Goal: Task Accomplishment & Management: Manage account settings

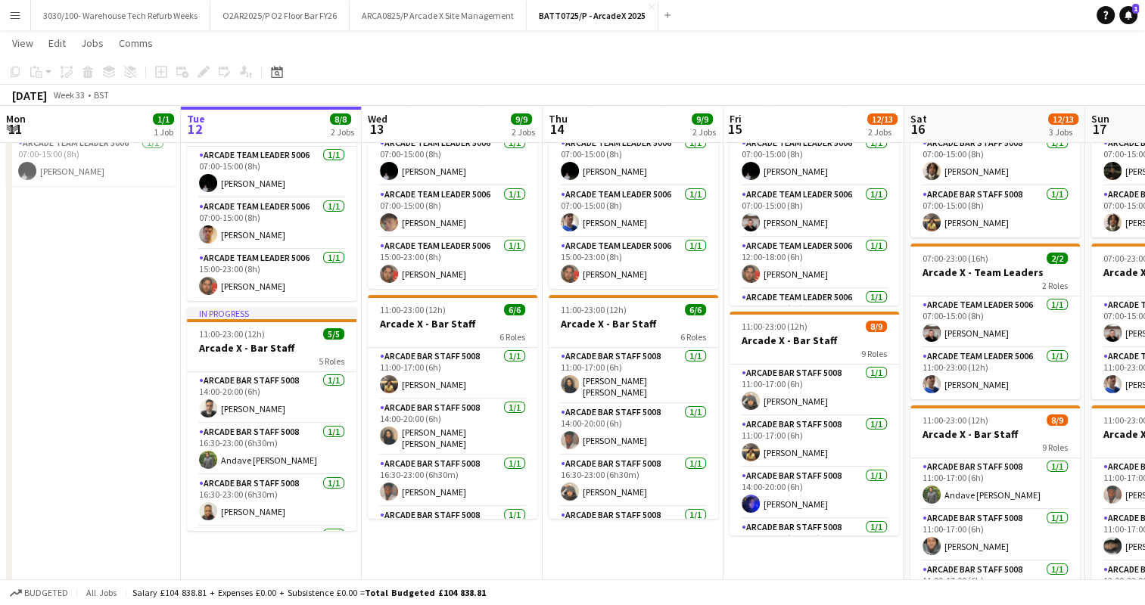
scroll to position [50, 0]
click at [282, 400] on app-card-role "Arcade Bar Staff 5008 [DATE] 14:00-20:00 (6h) [PERSON_NAME]" at bounding box center [271, 399] width 169 height 51
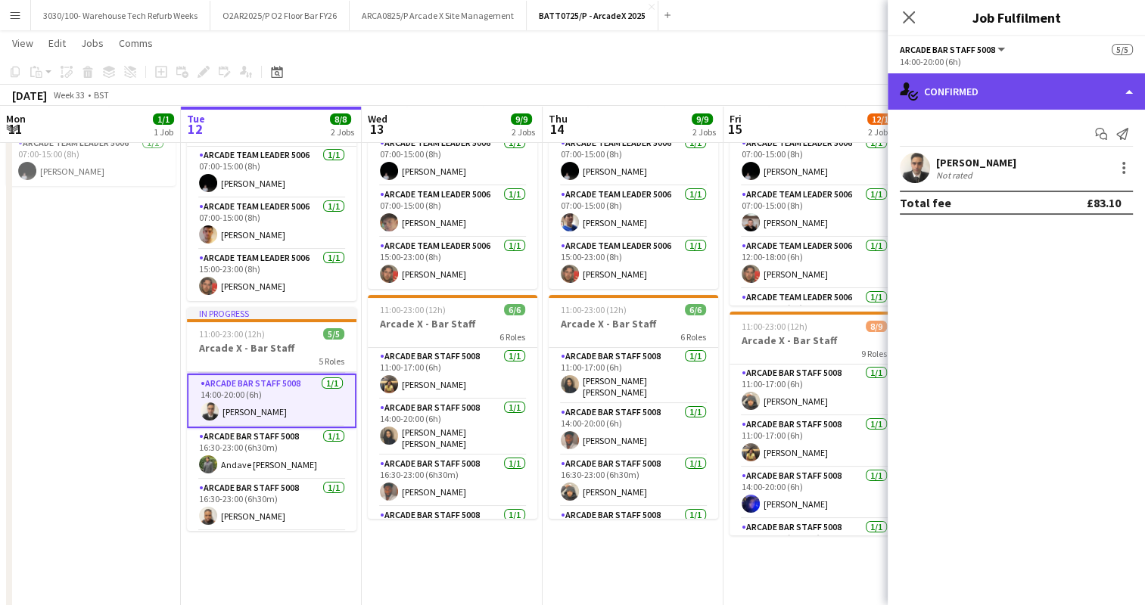
click at [1089, 89] on div "single-neutral-actions-check-2 Confirmed" at bounding box center [1015, 91] width 257 height 36
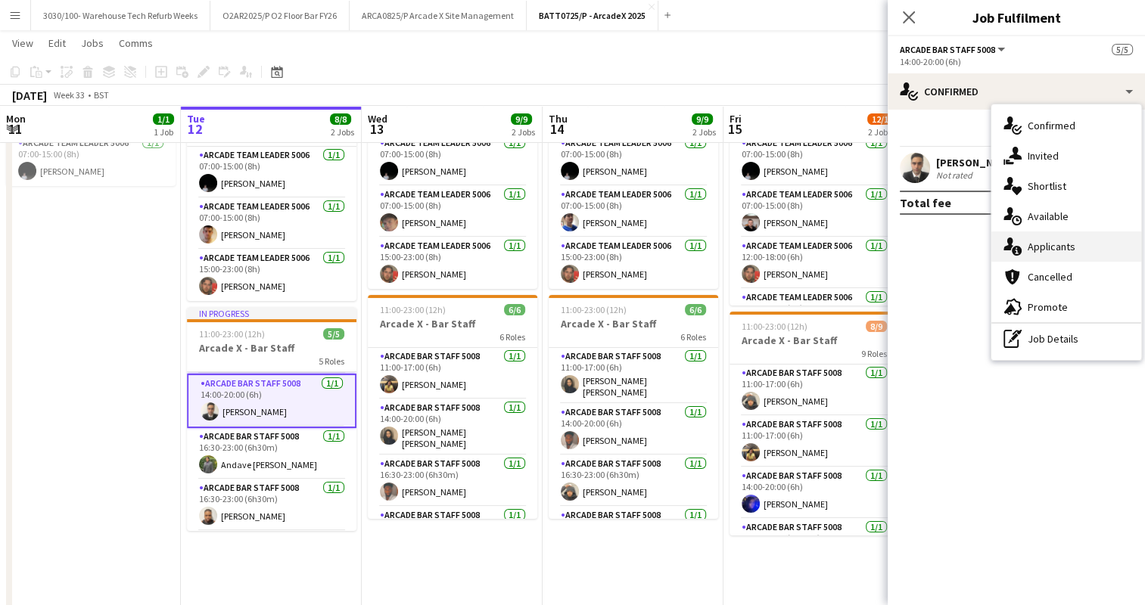
click at [993, 245] on div "single-neutral-actions-information Applicants" at bounding box center [1066, 247] width 150 height 30
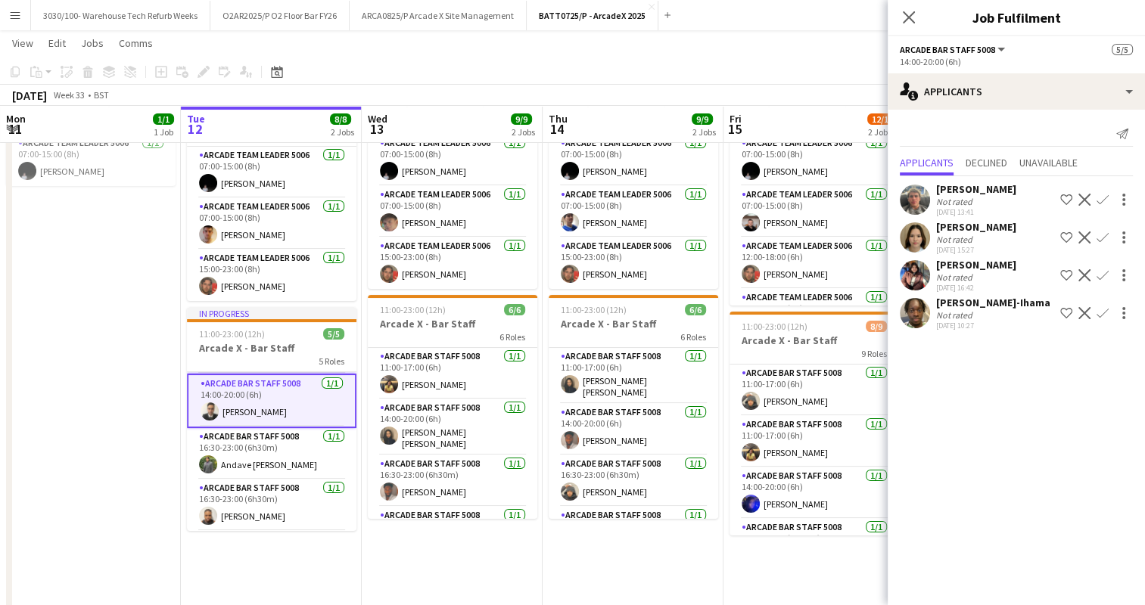
click at [281, 407] on app-card-role "Arcade Bar Staff 5008 [DATE] 14:00-20:00 (6h) [PERSON_NAME]" at bounding box center [271, 401] width 169 height 54
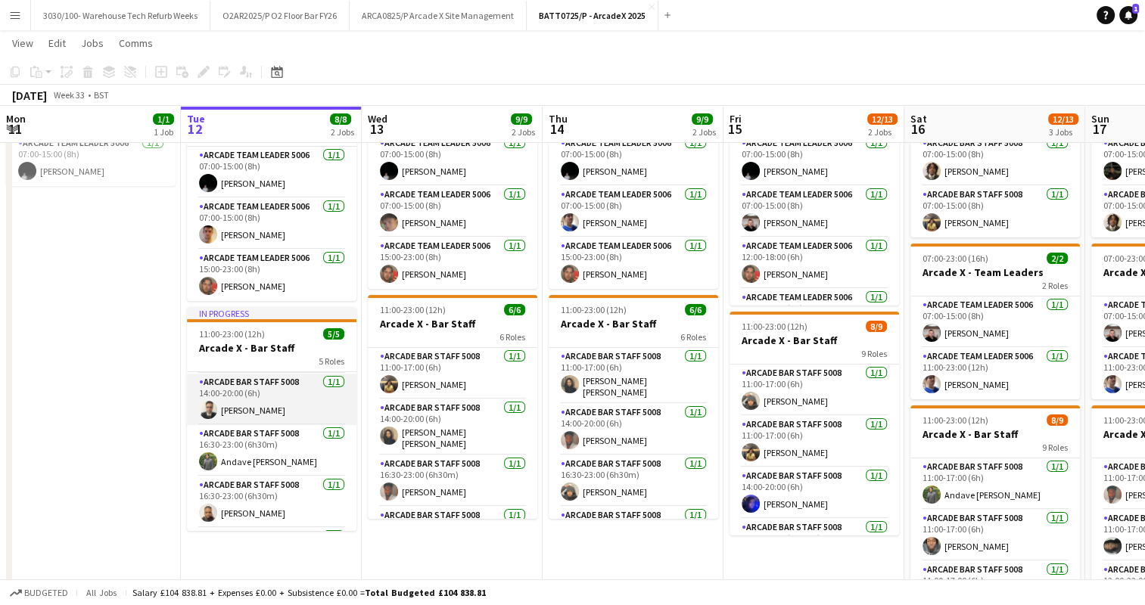
click at [321, 402] on app-card-role "Arcade Bar Staff 5008 [DATE] 14:00-20:00 (6h) [PERSON_NAME]" at bounding box center [271, 399] width 169 height 51
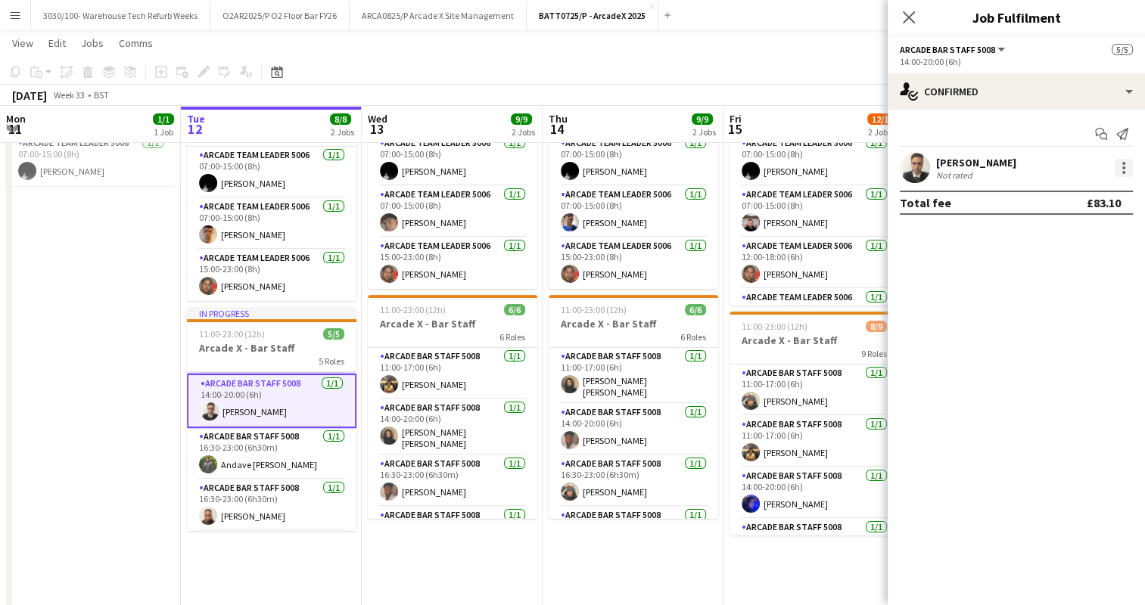
click at [1123, 164] on div at bounding box center [1123, 163] width 3 height 3
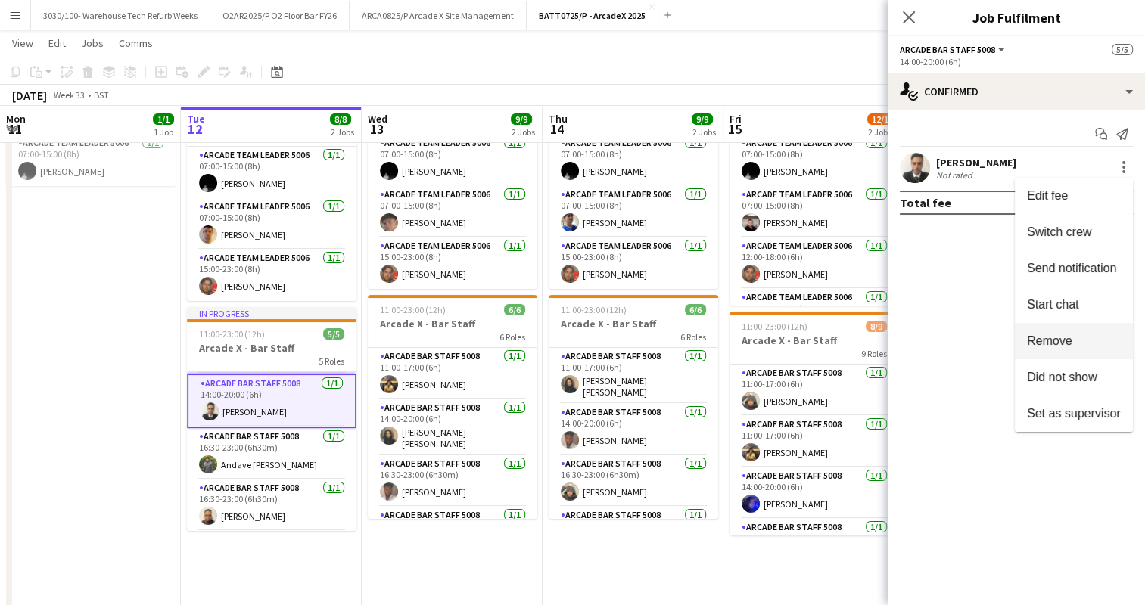
click at [1059, 352] on button "Remove" at bounding box center [1074, 341] width 118 height 36
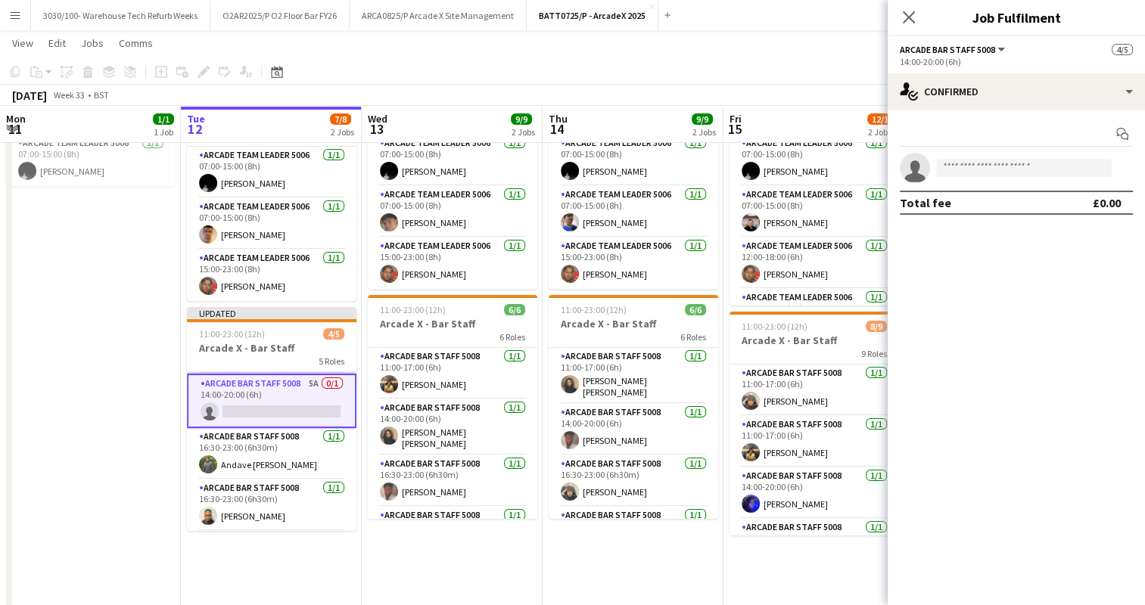
click at [830, 80] on app-toolbar "Copy Paste Paste Ctrl+V Paste with crew Ctrl+Shift+V Paste linked Job [GEOGRAPH…" at bounding box center [572, 72] width 1145 height 26
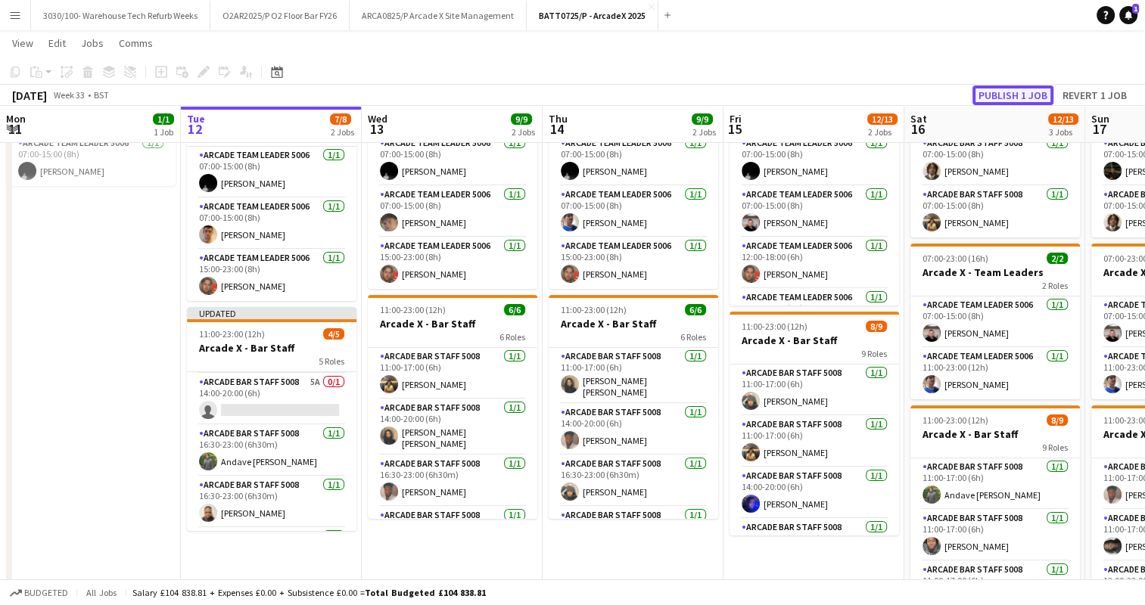
click at [1013, 92] on button "Publish 1 job" at bounding box center [1012, 95] width 81 height 20
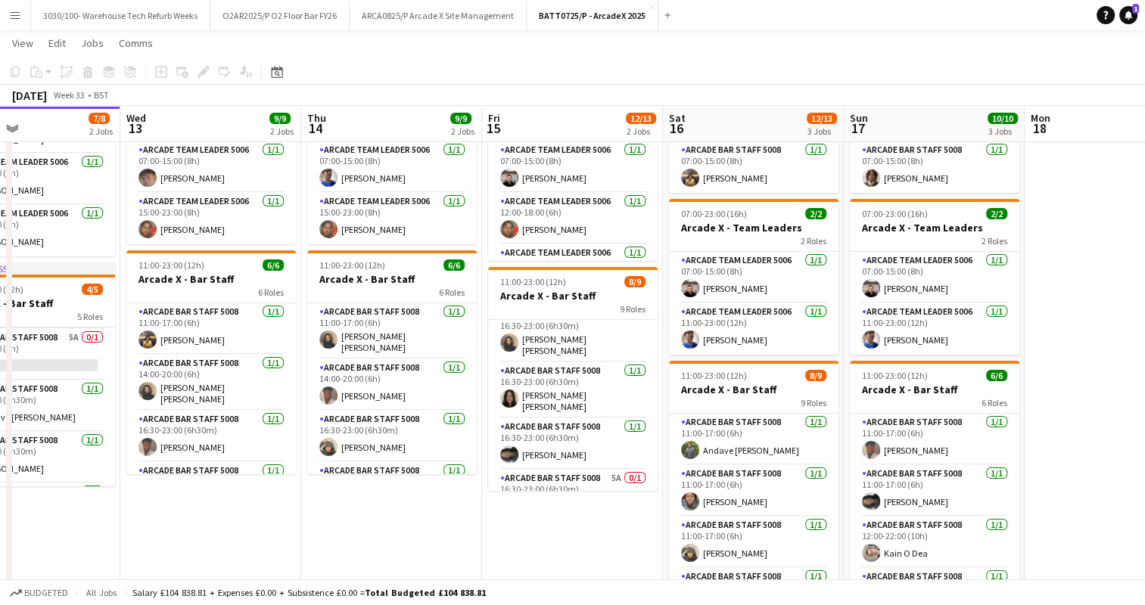
scroll to position [291, 0]
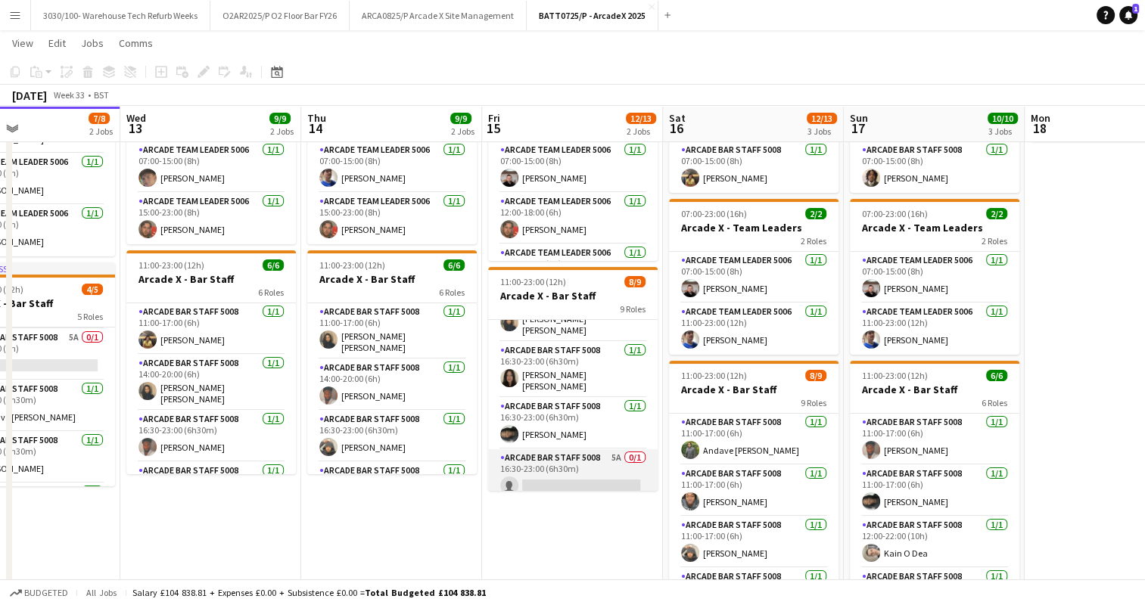
click at [579, 460] on app-card-role "Arcade Bar Staff 5008 5A 0/1 16:30-23:00 (6h30m) single-neutral-actions" at bounding box center [572, 474] width 169 height 51
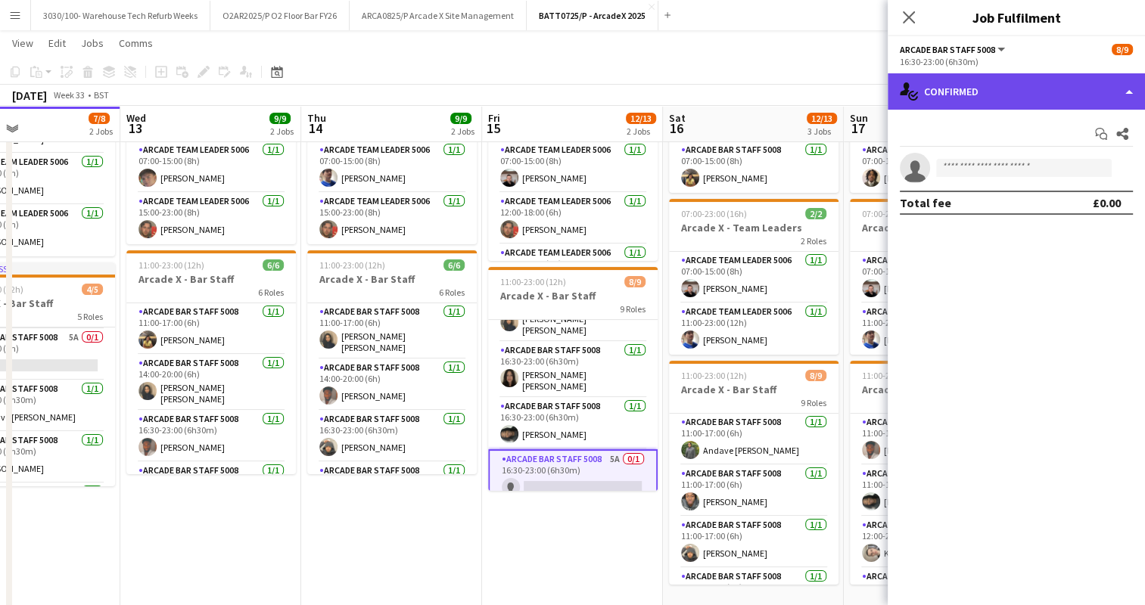
click at [1074, 89] on div "single-neutral-actions-check-2 Confirmed" at bounding box center [1015, 91] width 257 height 36
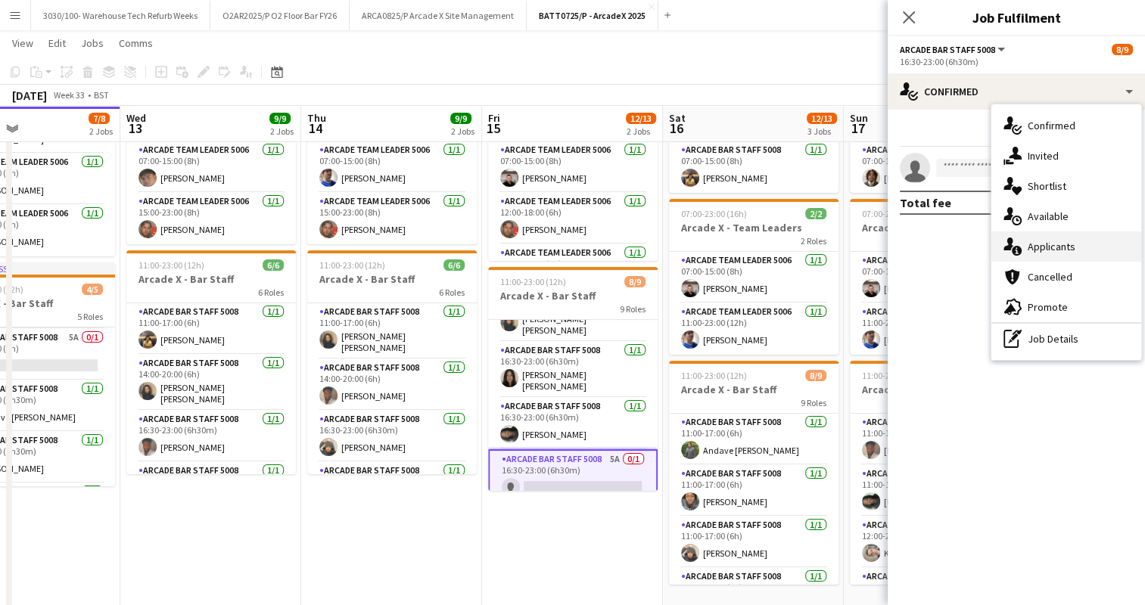
click at [1062, 242] on div "single-neutral-actions-information Applicants" at bounding box center [1066, 247] width 150 height 30
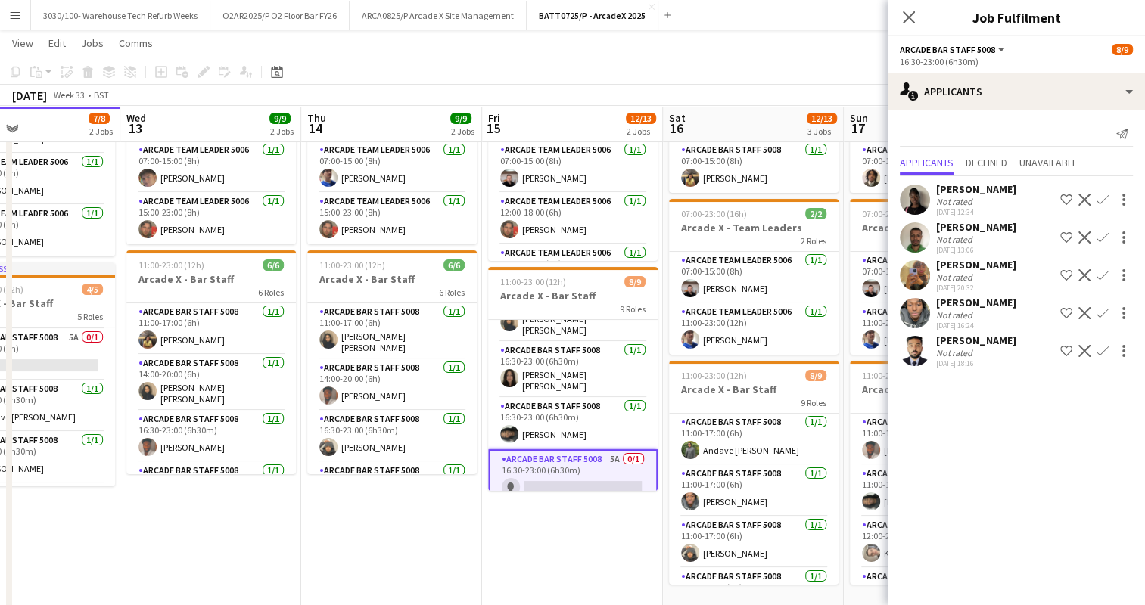
click at [1097, 278] on app-icon "Confirm" at bounding box center [1102, 275] width 12 height 12
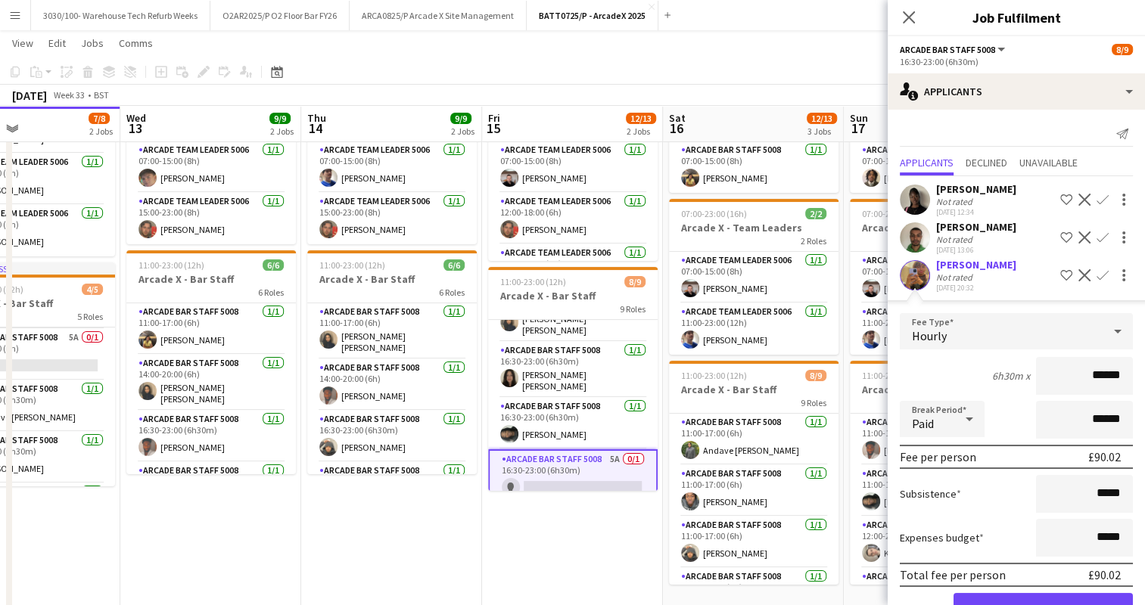
scroll to position [120, 0]
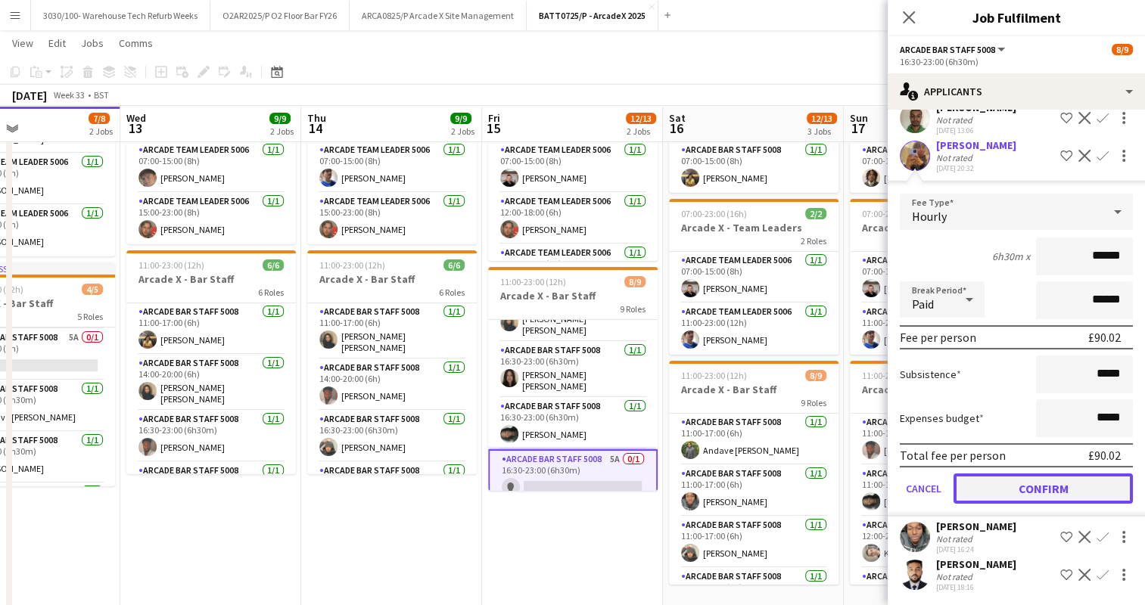
click at [1017, 496] on button "Confirm" at bounding box center [1042, 489] width 179 height 30
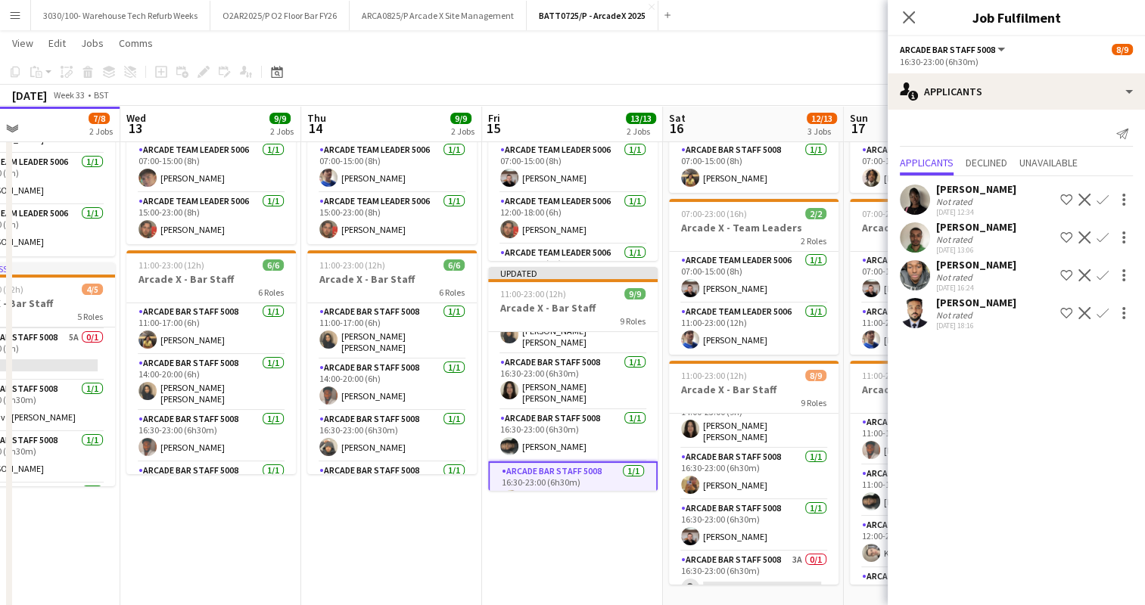
scroll to position [291, 0]
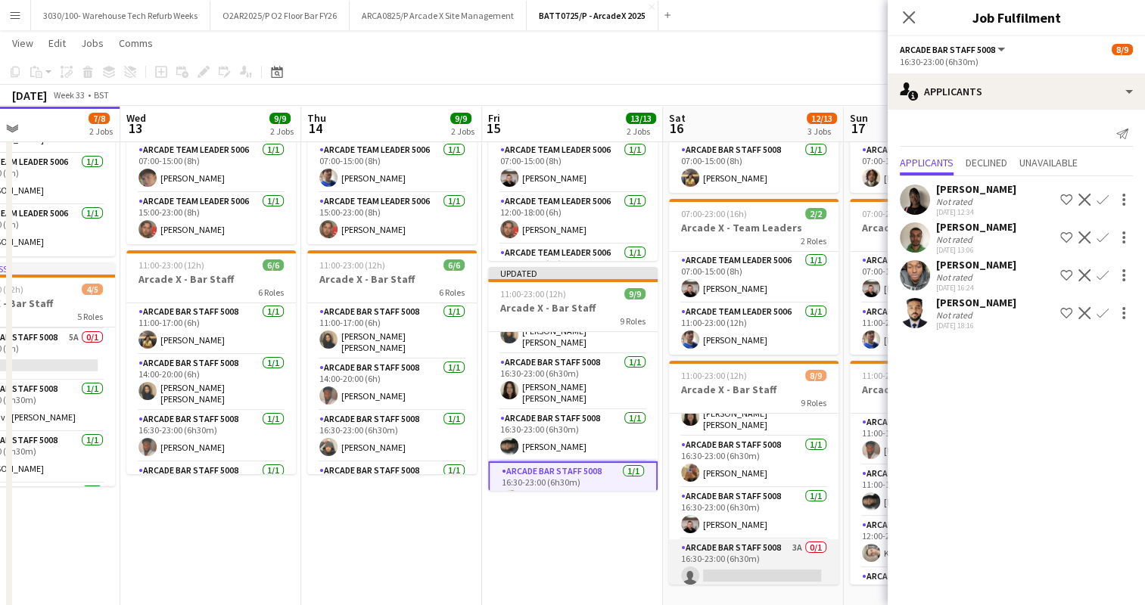
click at [744, 568] on app-card-role "Arcade Bar Staff 5008 3A 0/1 16:30-23:00 (6h30m) single-neutral-actions" at bounding box center [753, 564] width 169 height 51
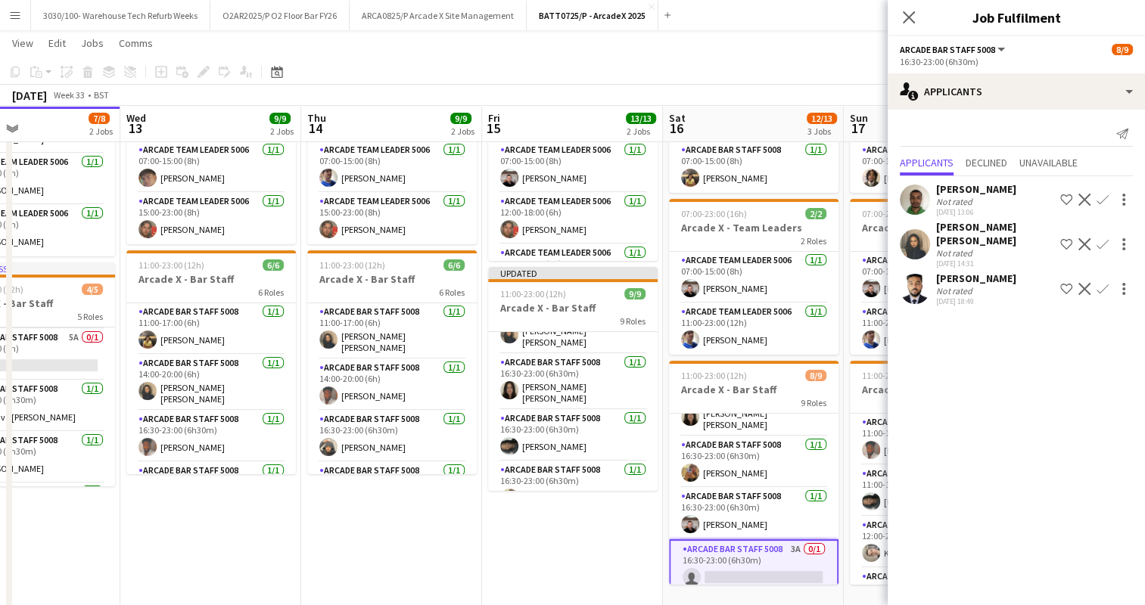
click at [1101, 239] on app-icon "Confirm" at bounding box center [1102, 244] width 12 height 12
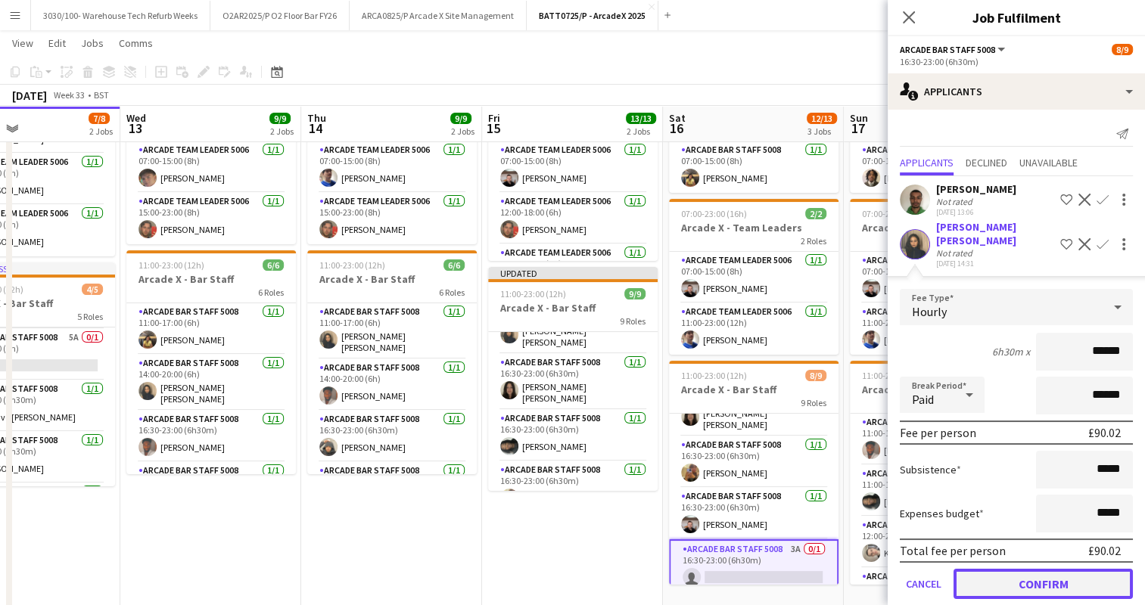
click at [987, 569] on button "Confirm" at bounding box center [1042, 584] width 179 height 30
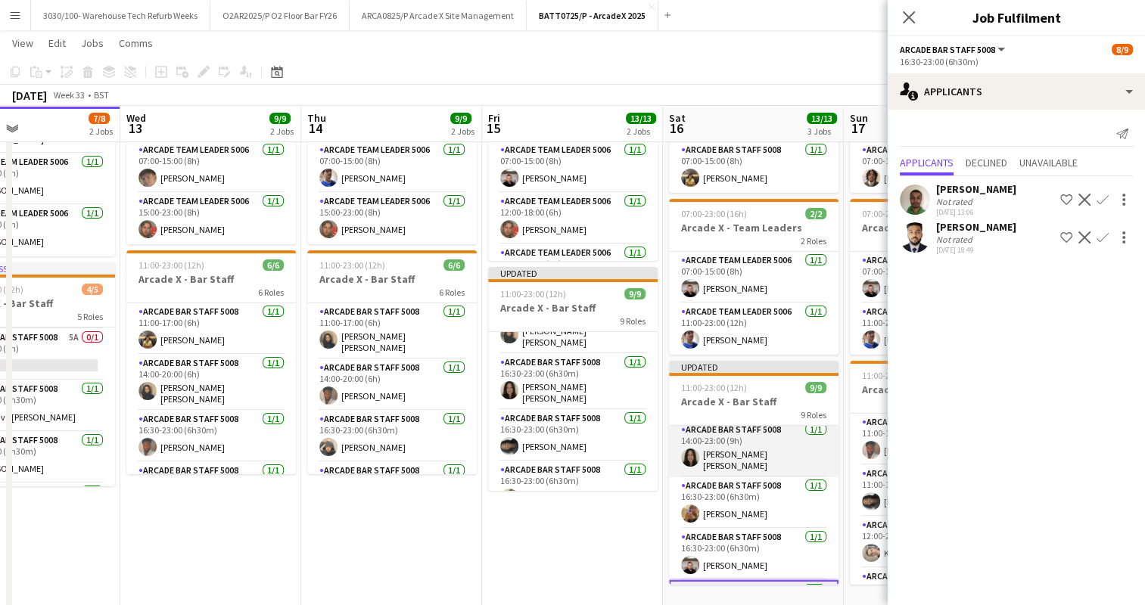
scroll to position [311, 0]
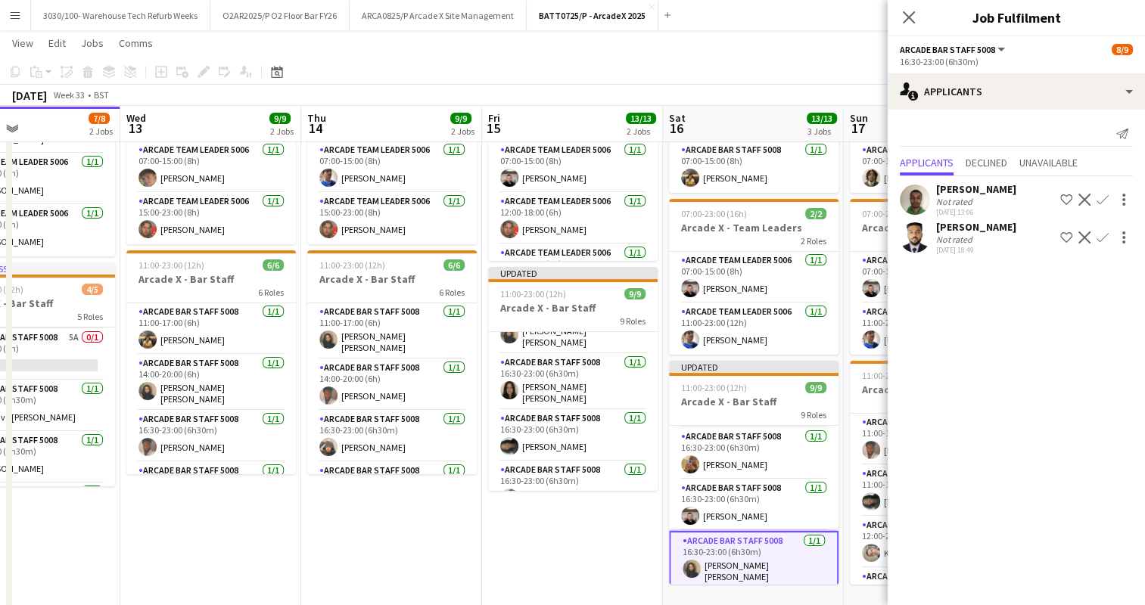
click at [844, 61] on app-toolbar "Copy Paste Paste Ctrl+V Paste with crew Ctrl+Shift+V Paste linked Job [GEOGRAPH…" at bounding box center [572, 72] width 1145 height 26
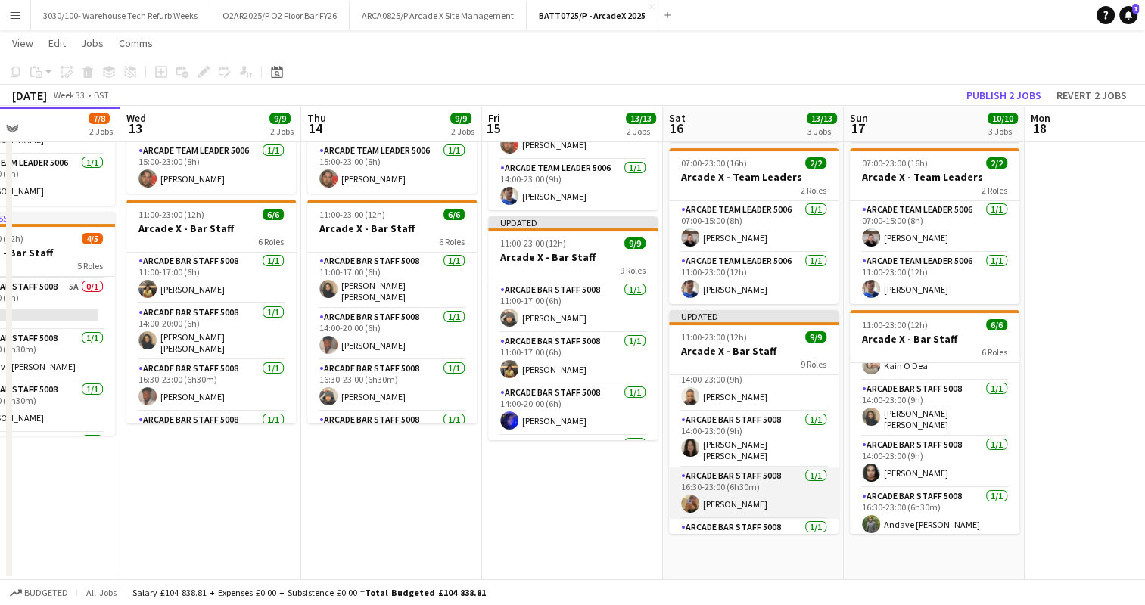
scroll to position [221, 0]
click at [1020, 89] on button "Publish 2 jobs" at bounding box center [1003, 95] width 87 height 20
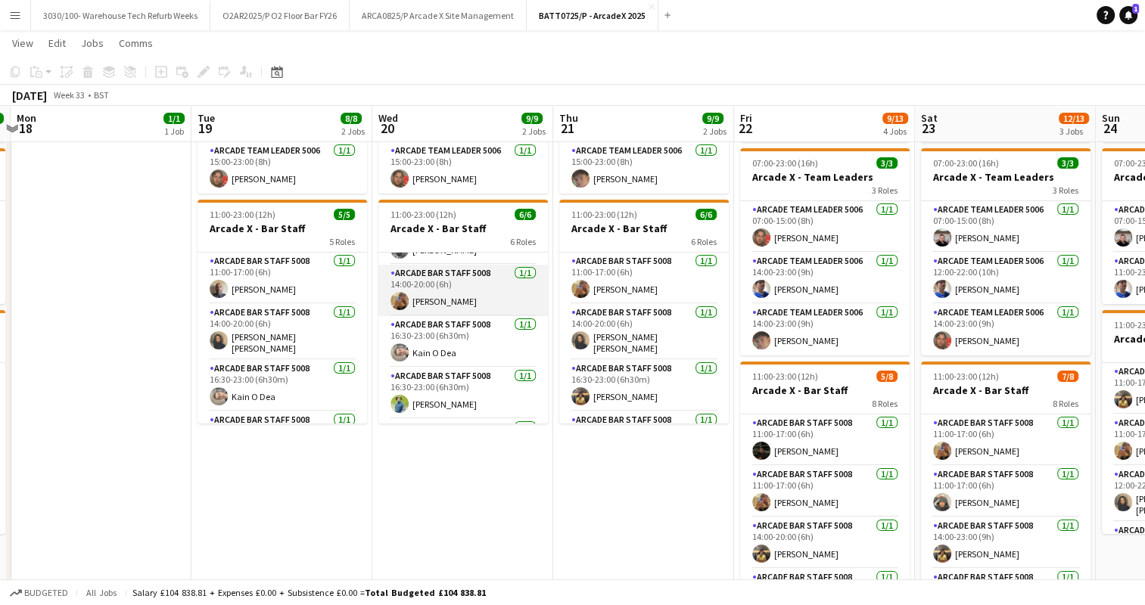
scroll to position [42, 0]
click at [479, 284] on app-card-role "Arcade Bar Staff 5008 [DATE] 14:00-20:00 (6h) [PERSON_NAME]" at bounding box center [462, 287] width 169 height 51
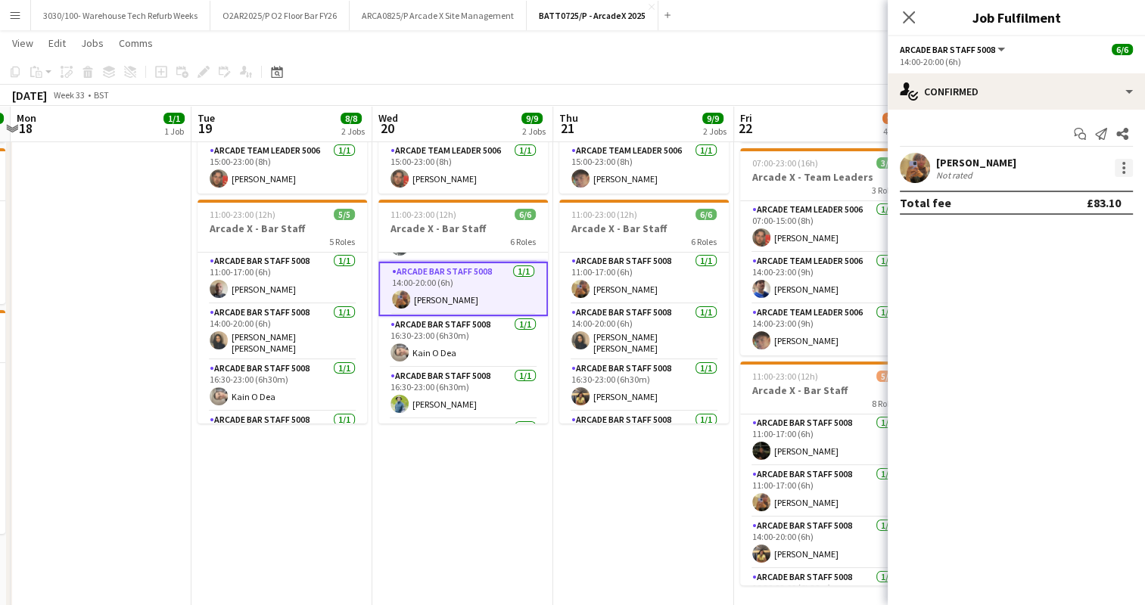
click at [1123, 169] on div at bounding box center [1123, 167] width 3 height 3
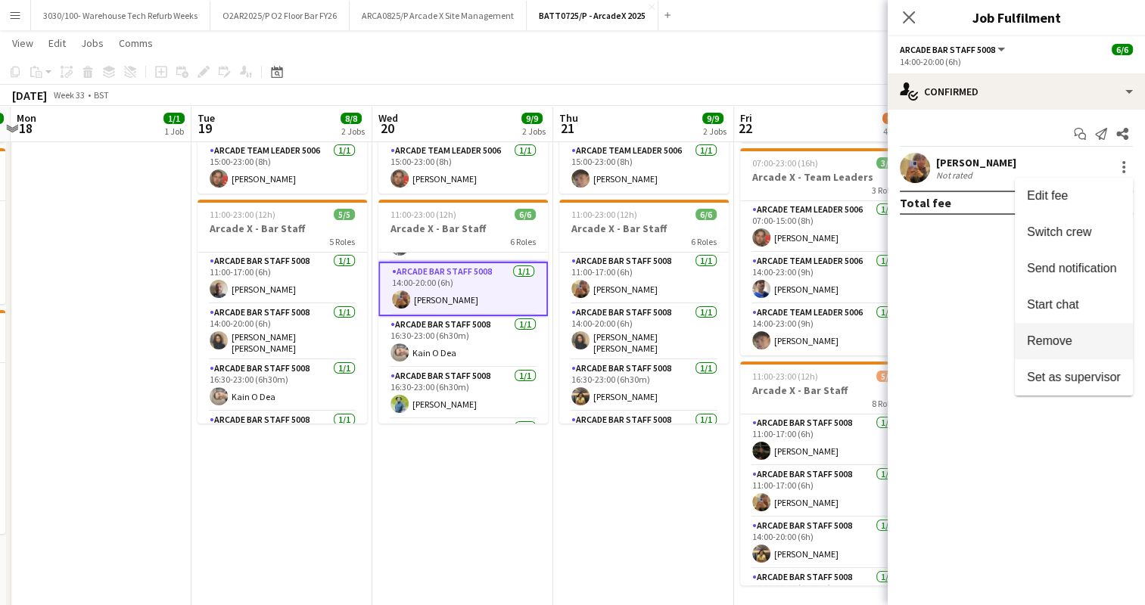
click at [1051, 343] on span "Remove" at bounding box center [1049, 340] width 45 height 13
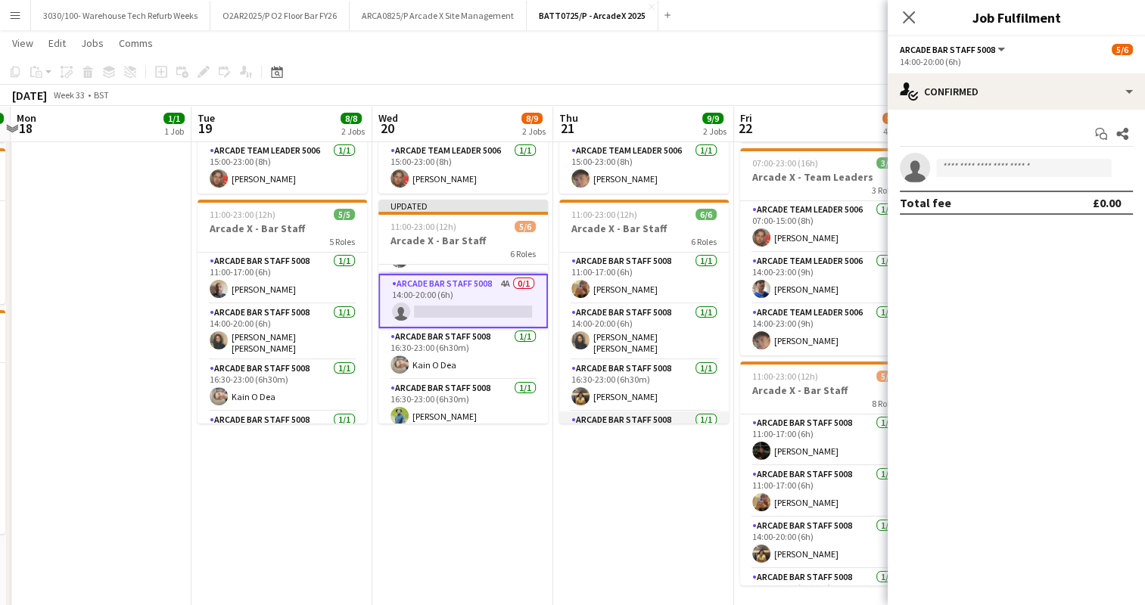
click at [603, 414] on app-card-role "Arcade Bar Staff 5008 [DATE] 16:30-23:00 (6h30m) [PERSON_NAME]" at bounding box center [643, 437] width 169 height 51
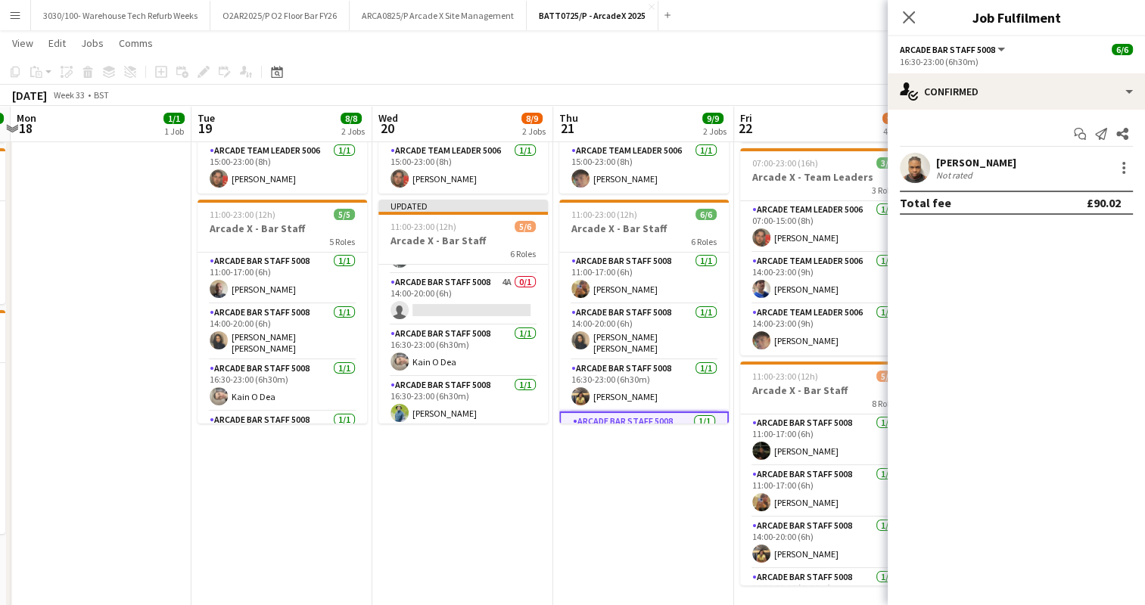
click at [690, 481] on app-date-cell "07:00-23:00 (16h) 3/3 Arcade X - Team Leaders 3 Roles Arcade Team Leader 5006 […" at bounding box center [643, 305] width 181 height 651
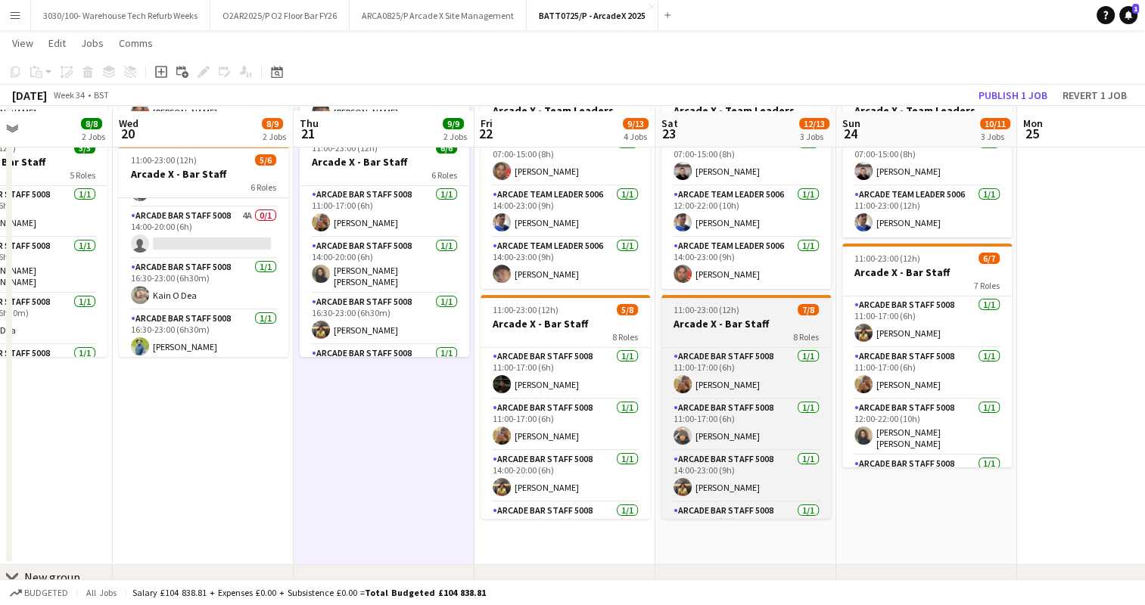
scroll to position [272, 0]
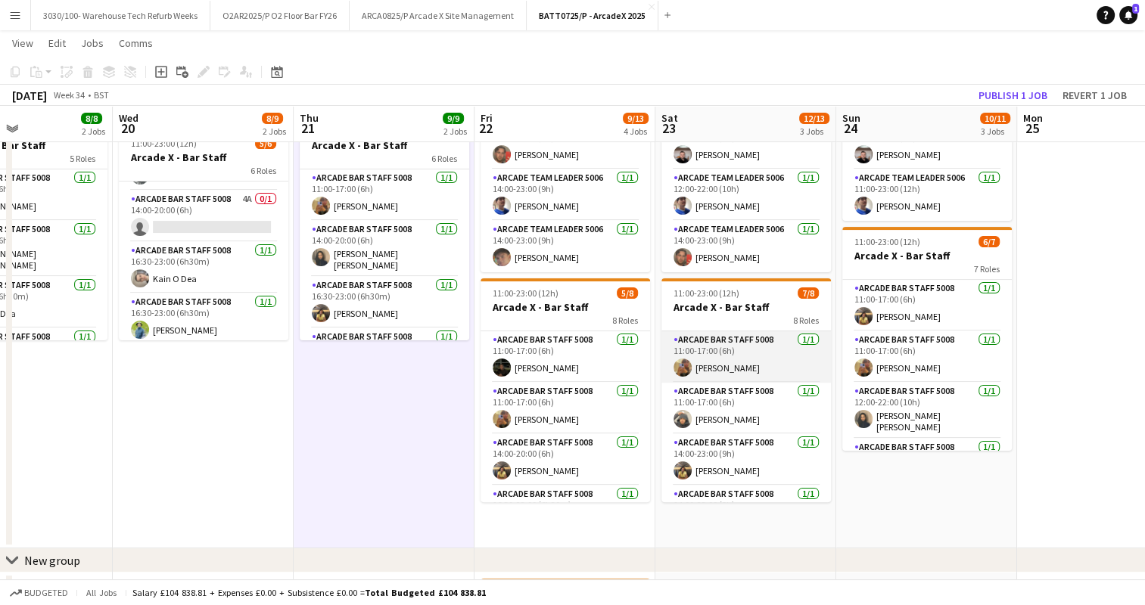
click at [741, 350] on app-card-role "Arcade Bar Staff 5008 [DATE] 11:00-17:00 (6h) [PERSON_NAME]" at bounding box center [745, 356] width 169 height 51
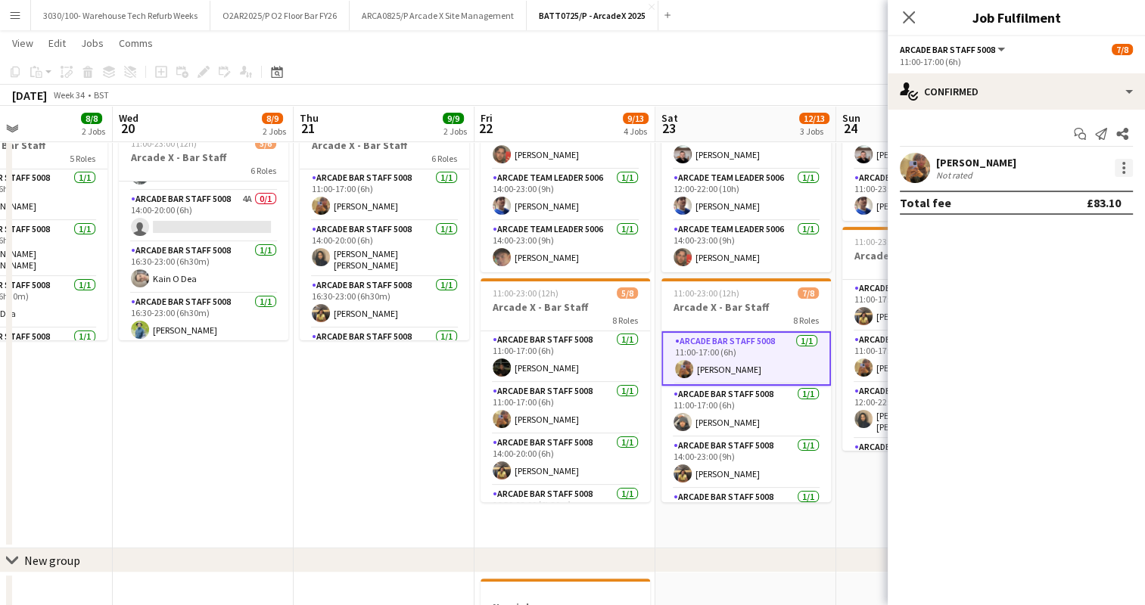
click at [1126, 166] on div at bounding box center [1123, 168] width 18 height 18
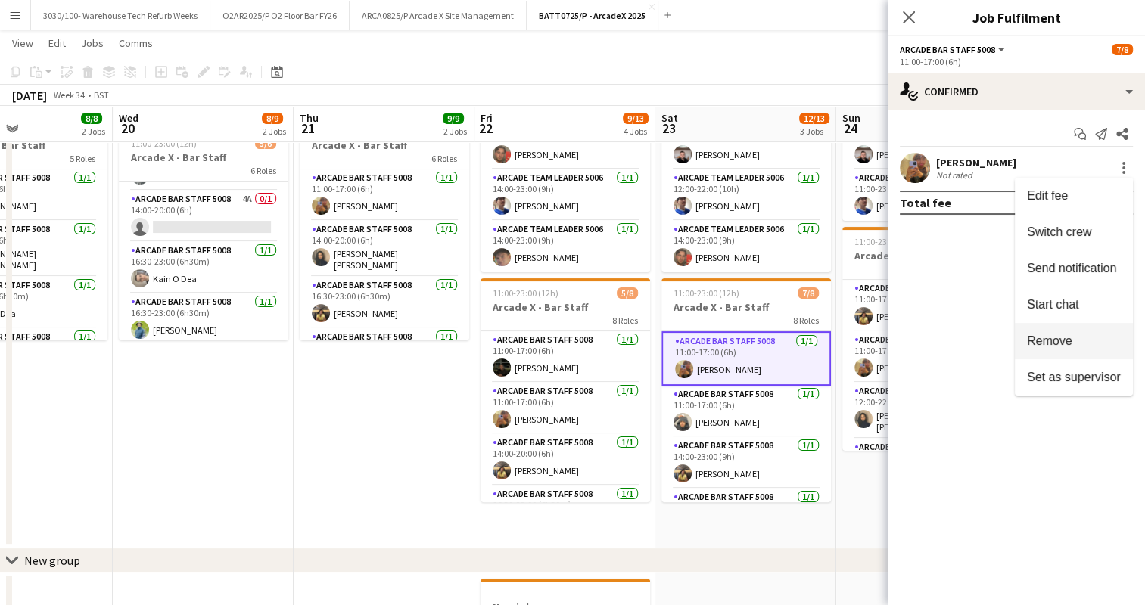
click at [1038, 342] on span "Remove" at bounding box center [1049, 340] width 45 height 13
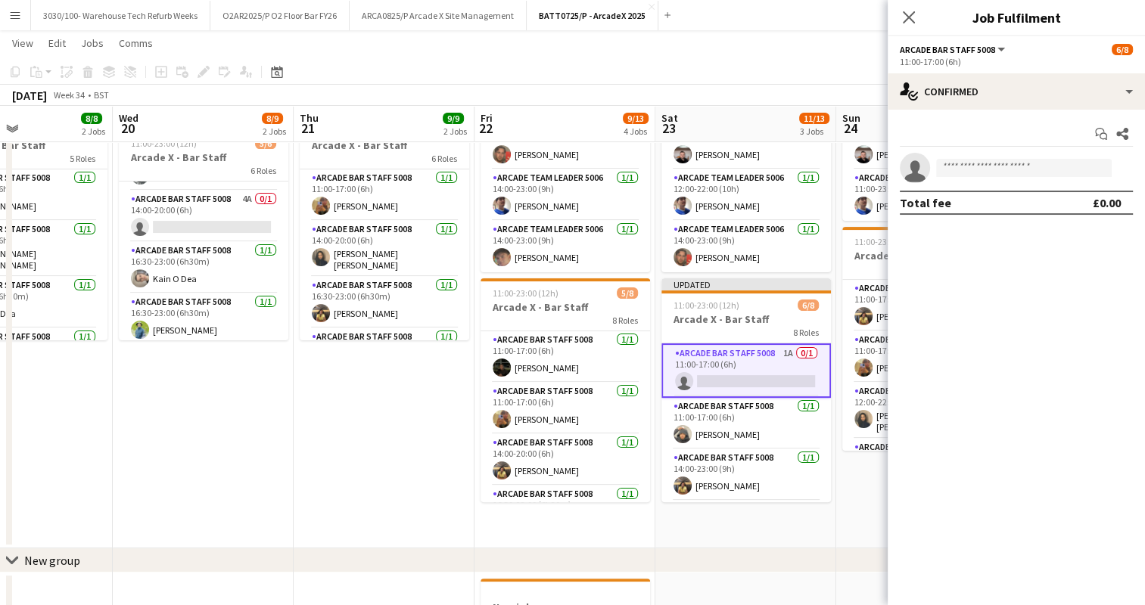
click at [793, 48] on app-page-menu "View Day view expanded Day view collapsed Month view Date picker Jump to [DATE]…" at bounding box center [572, 44] width 1145 height 29
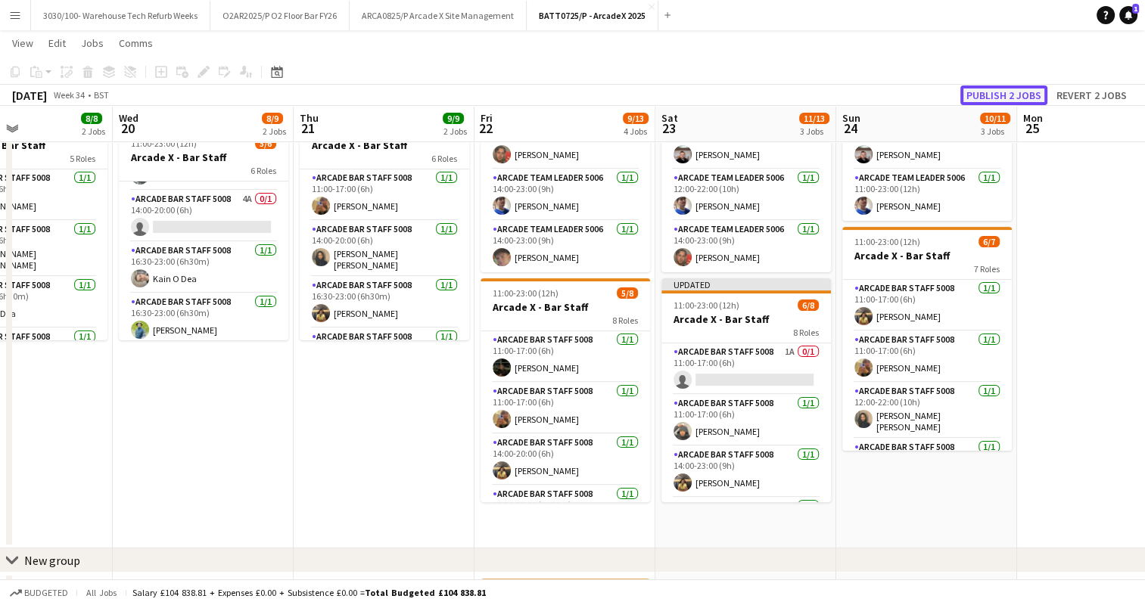
click at [990, 90] on button "Publish 2 jobs" at bounding box center [1003, 95] width 87 height 20
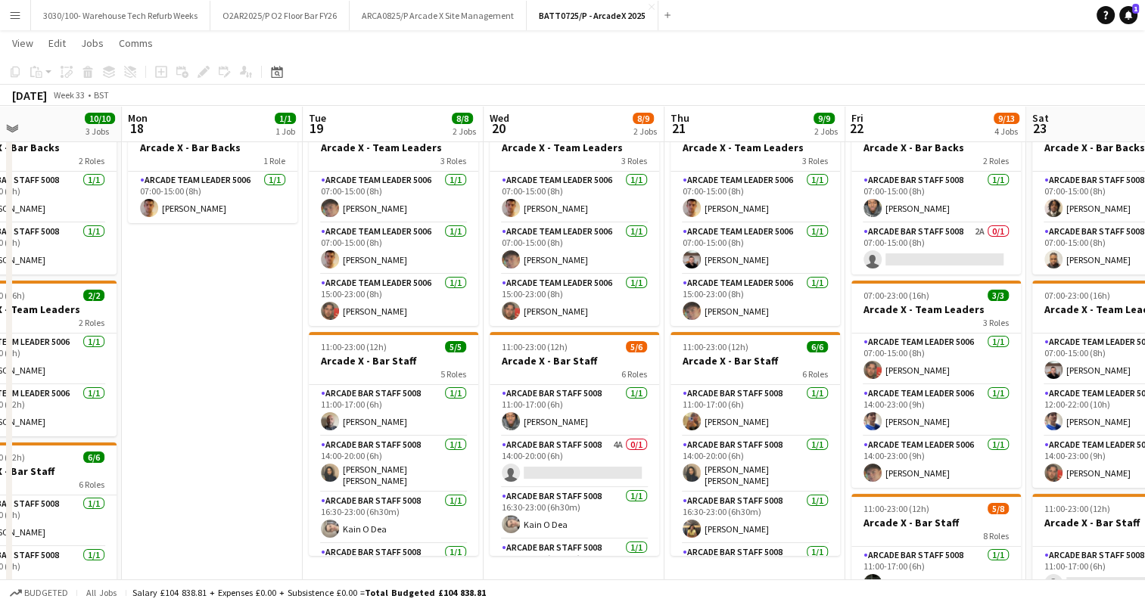
scroll to position [57, 0]
click at [577, 463] on app-card-role "Arcade Bar Staff 5008 4A 0/1 14:00-20:00 (6h) single-neutral-actions" at bounding box center [574, 461] width 169 height 51
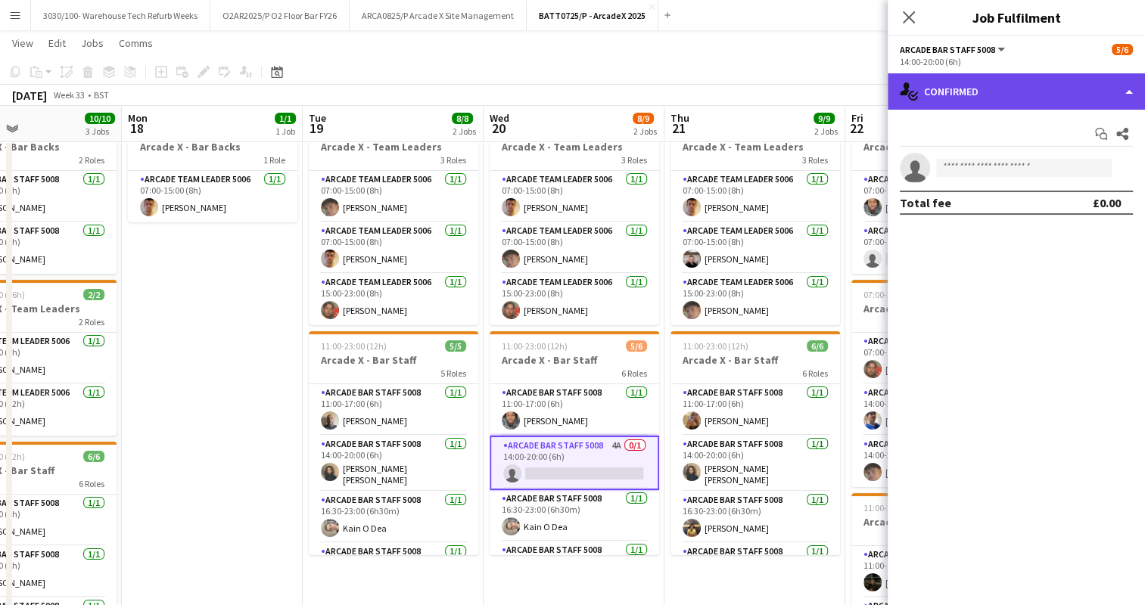
click at [1061, 85] on div "single-neutral-actions-check-2 Confirmed" at bounding box center [1015, 91] width 257 height 36
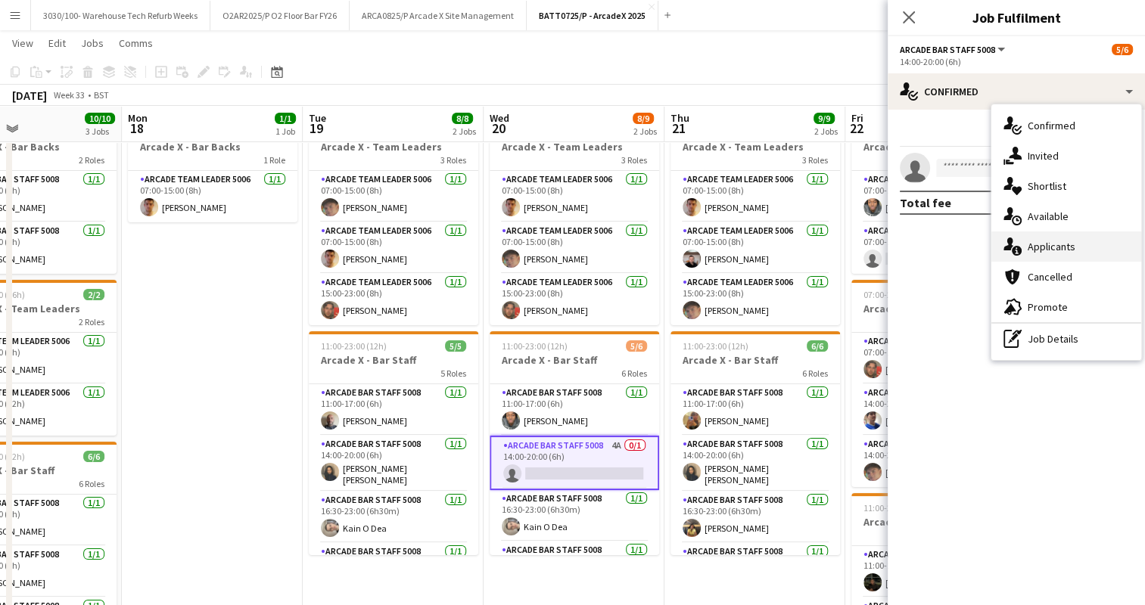
click at [1044, 245] on div "single-neutral-actions-information Applicants" at bounding box center [1066, 247] width 150 height 30
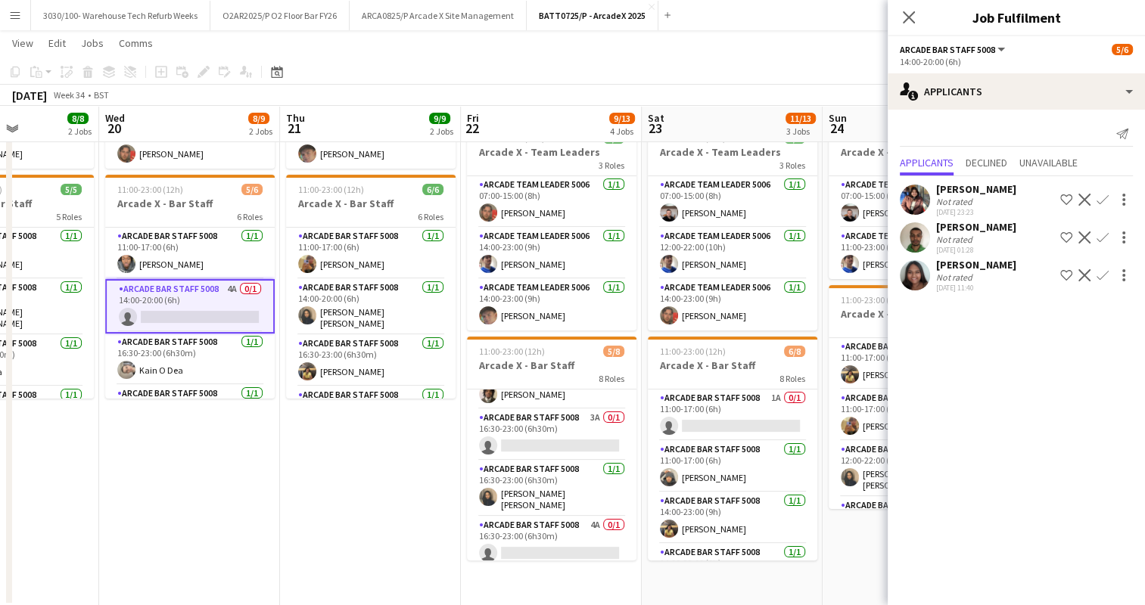
scroll to position [188, 0]
click at [569, 437] on app-card-role "Arcade Bar Staff 5008 3A 0/1 16:30-23:00 (6h30m) single-neutral-actions" at bounding box center [551, 433] width 169 height 51
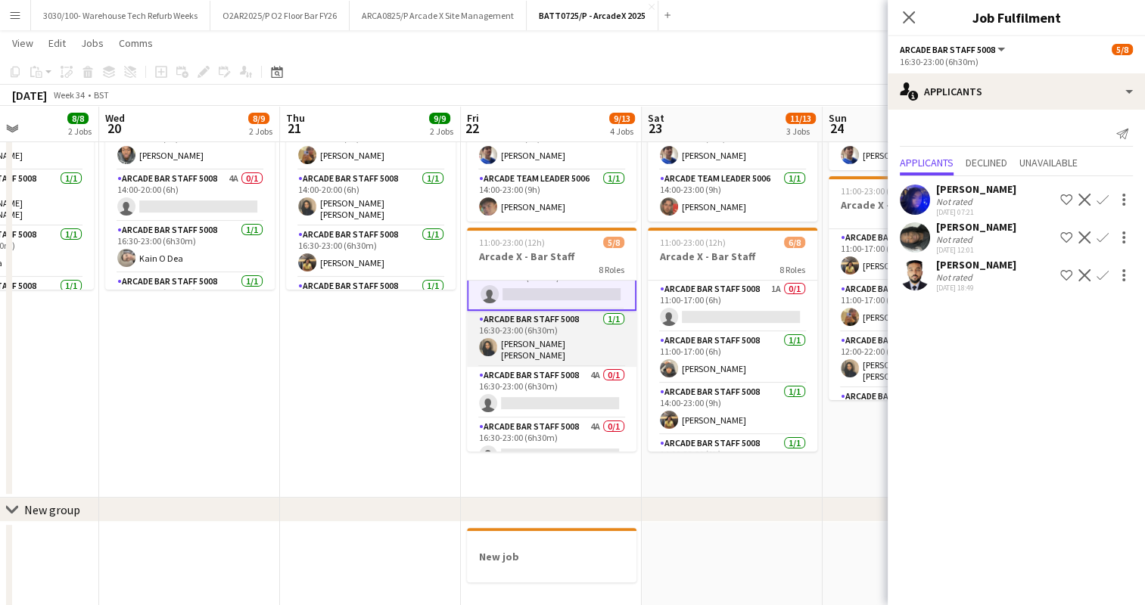
scroll to position [242, 0]
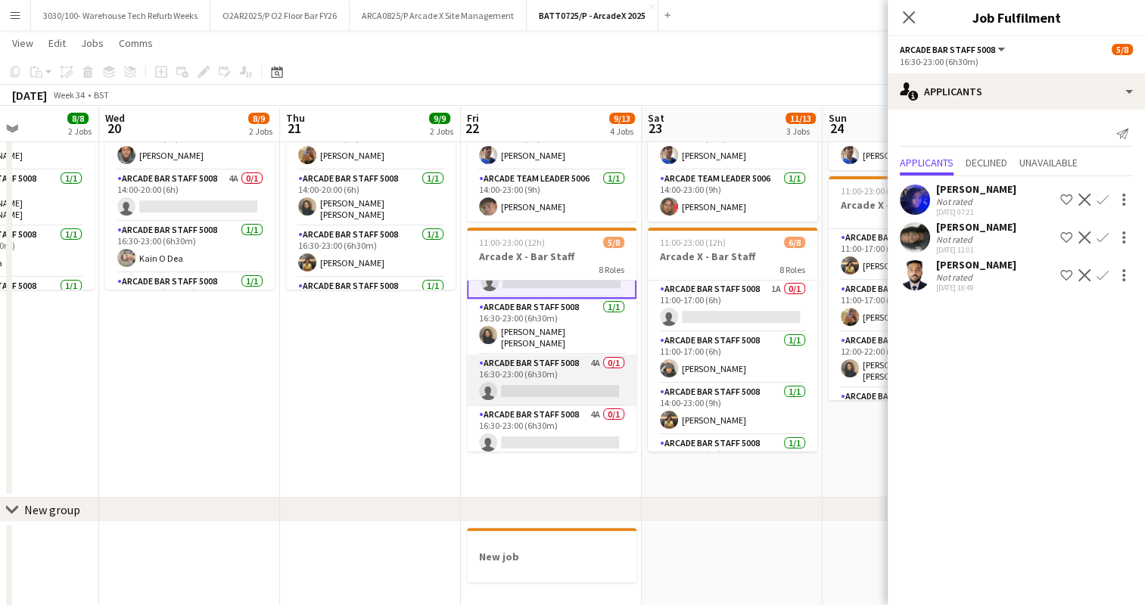
click at [567, 381] on app-card-role "Arcade Bar Staff 5008 4A 0/1 16:30-23:00 (6h30m) single-neutral-actions" at bounding box center [551, 380] width 169 height 51
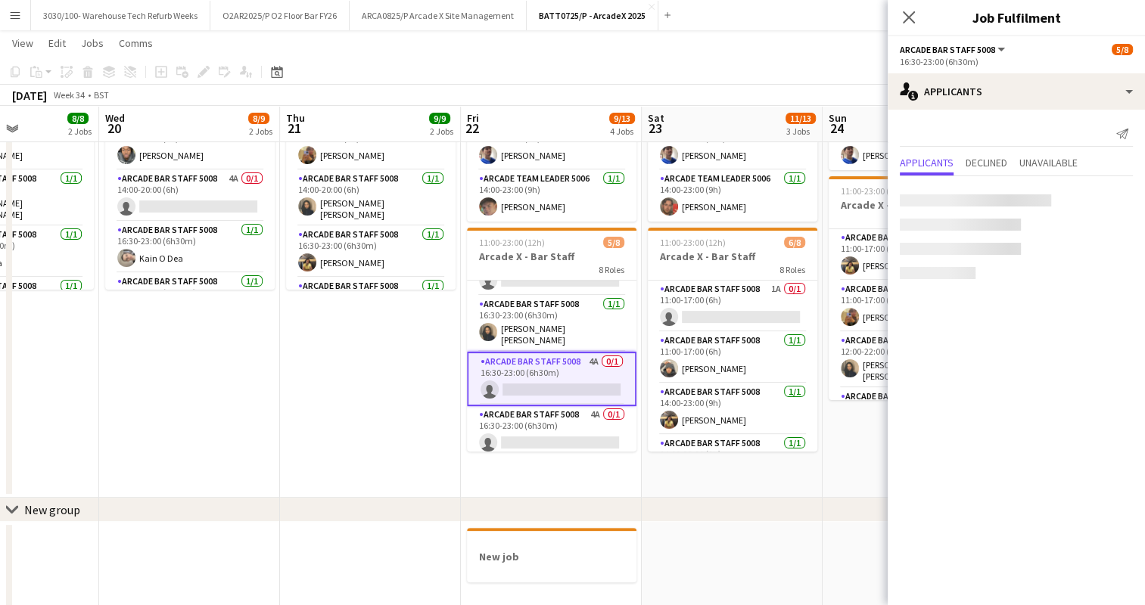
scroll to position [241, 0]
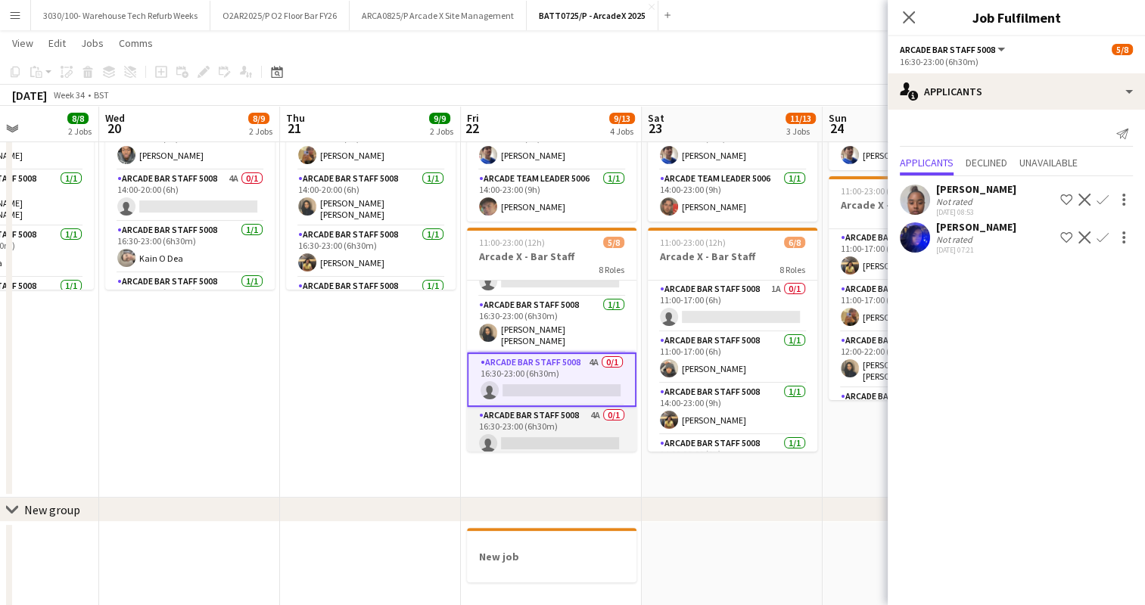
click at [555, 422] on app-card-role "Arcade Bar Staff 5008 4A 0/1 16:30-23:00 (6h30m) single-neutral-actions" at bounding box center [551, 432] width 169 height 51
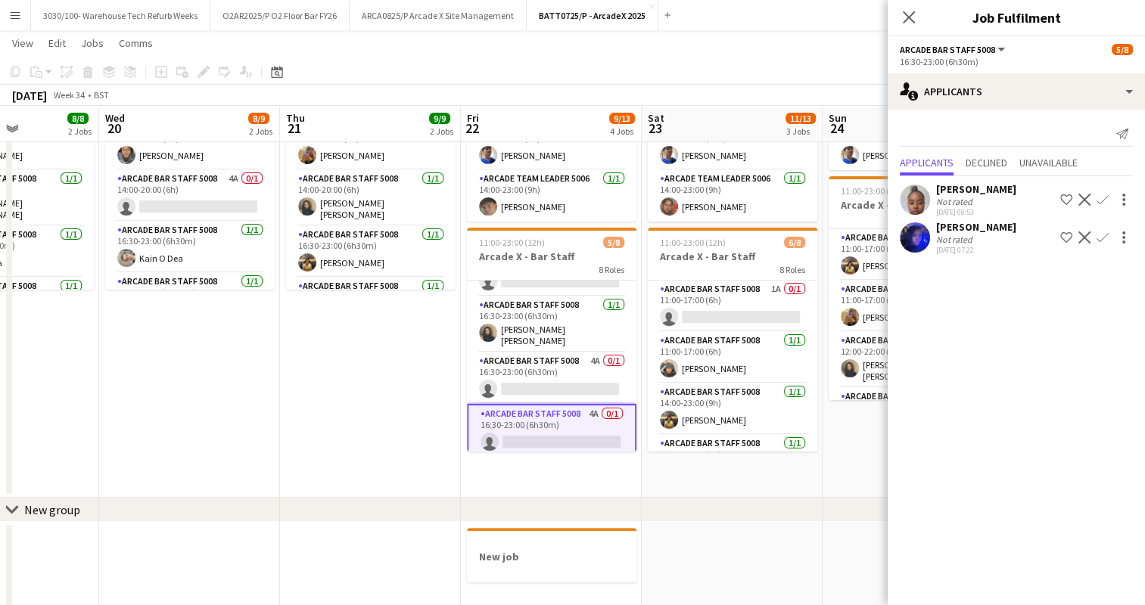
scroll to position [0, 645]
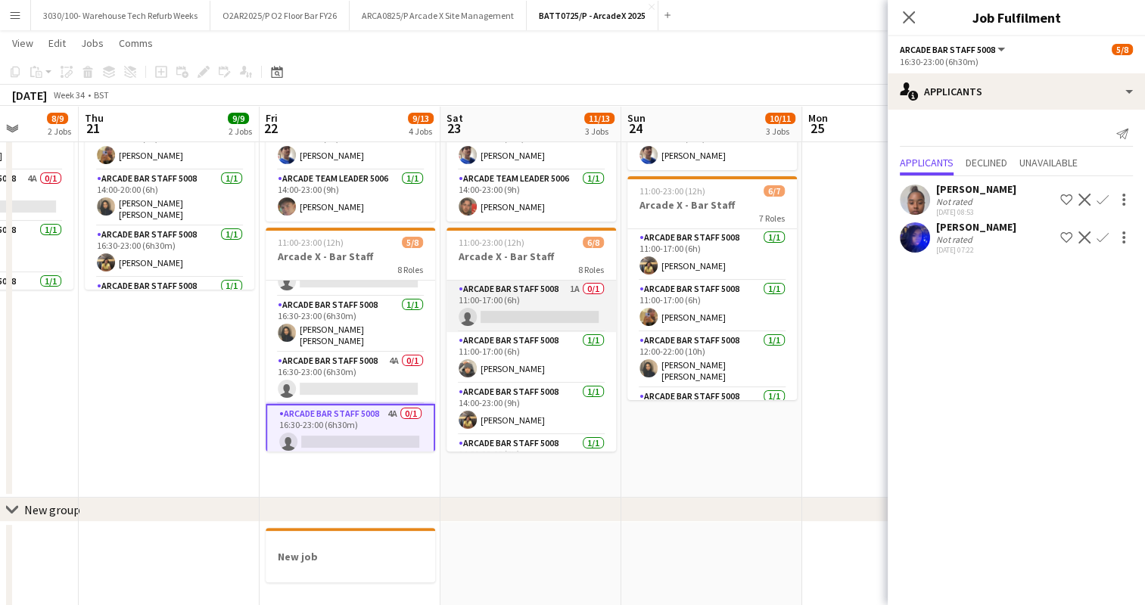
click at [545, 298] on app-card-role "Arcade Bar Staff 5008 1A 0/1 11:00-17:00 (6h) single-neutral-actions" at bounding box center [530, 306] width 169 height 51
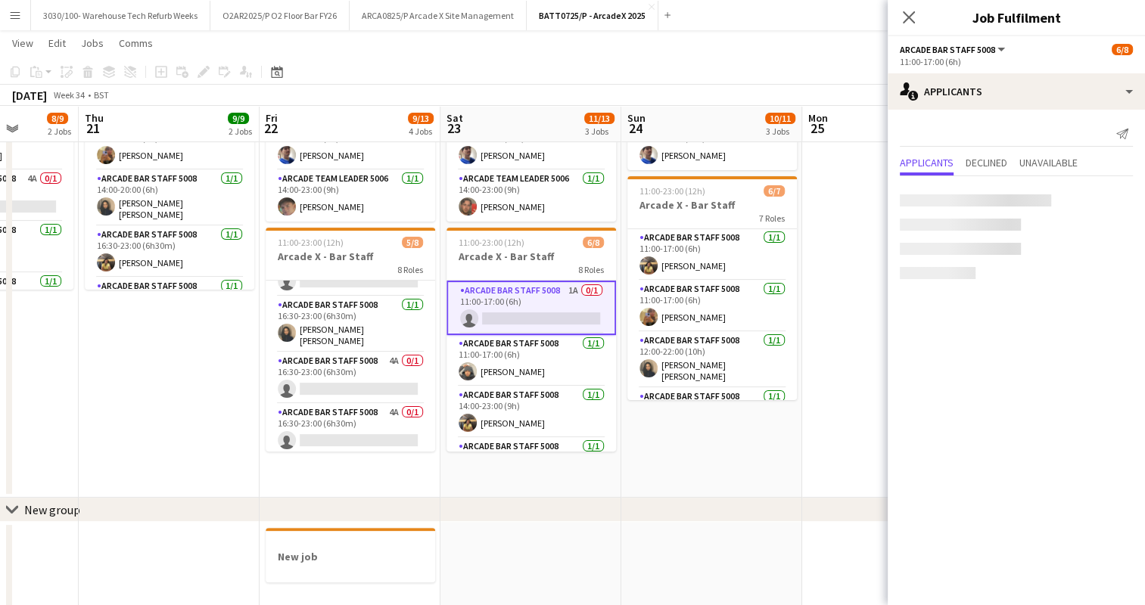
scroll to position [240, 0]
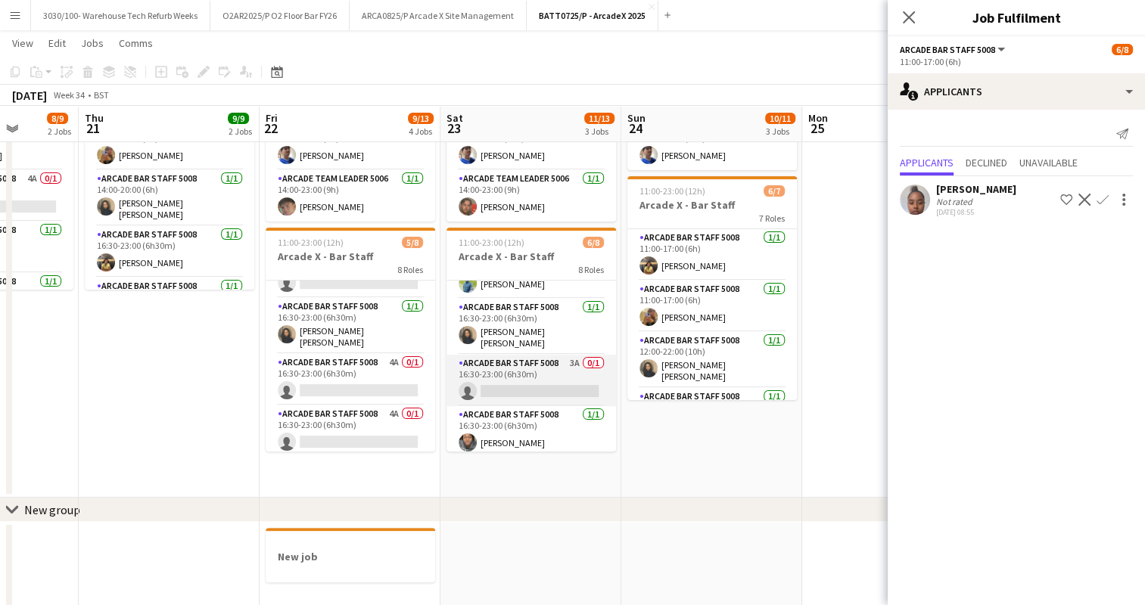
click at [536, 371] on app-card-role "Arcade Bar Staff 5008 3A 0/1 16:30-23:00 (6h30m) single-neutral-actions" at bounding box center [530, 380] width 169 height 51
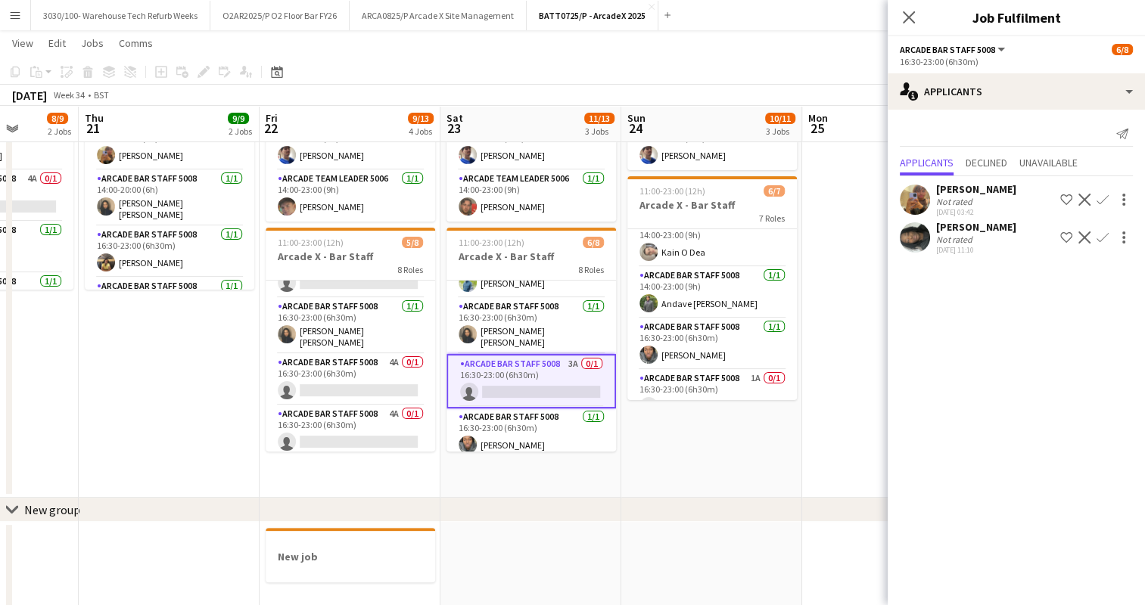
scroll to position [188, 0]
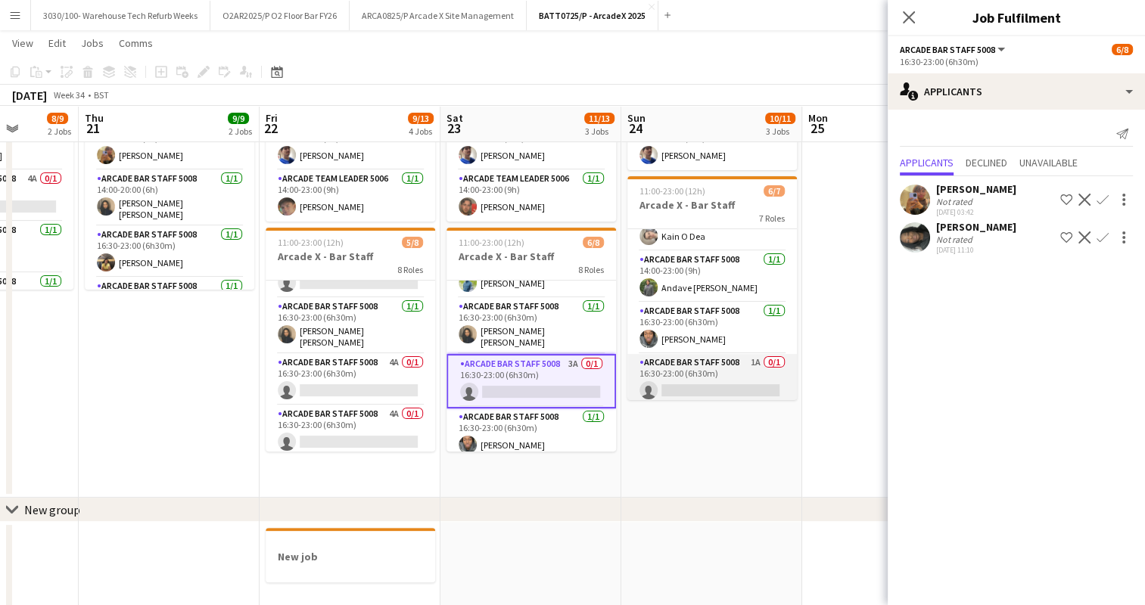
click at [695, 371] on app-card-role "Arcade Bar Staff 5008 1A 0/1 16:30-23:00 (6h30m) single-neutral-actions" at bounding box center [711, 379] width 169 height 51
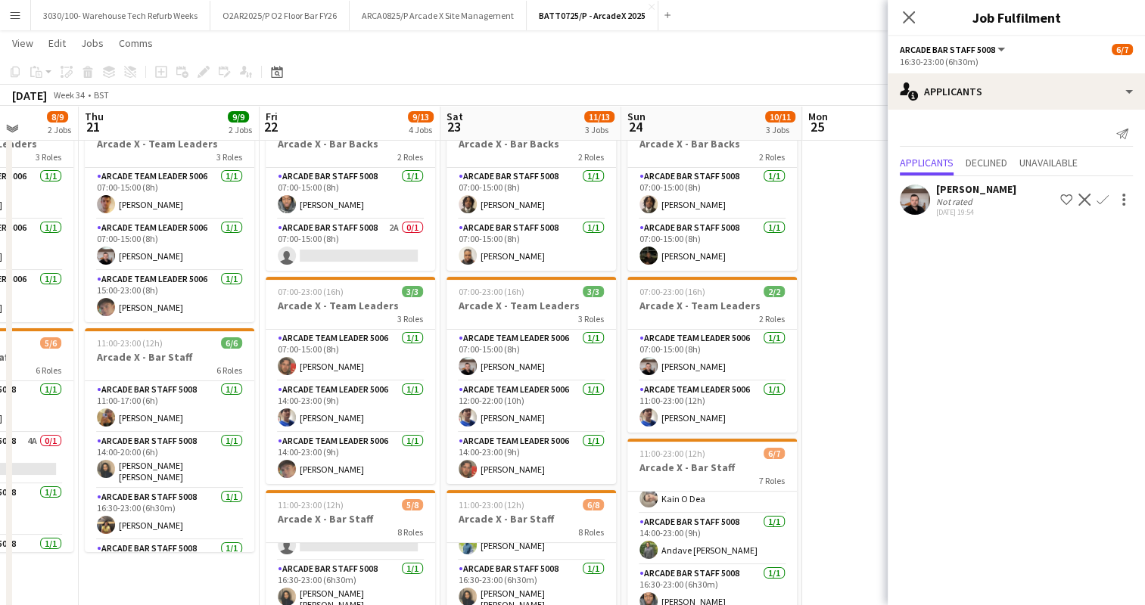
scroll to position [59, 0]
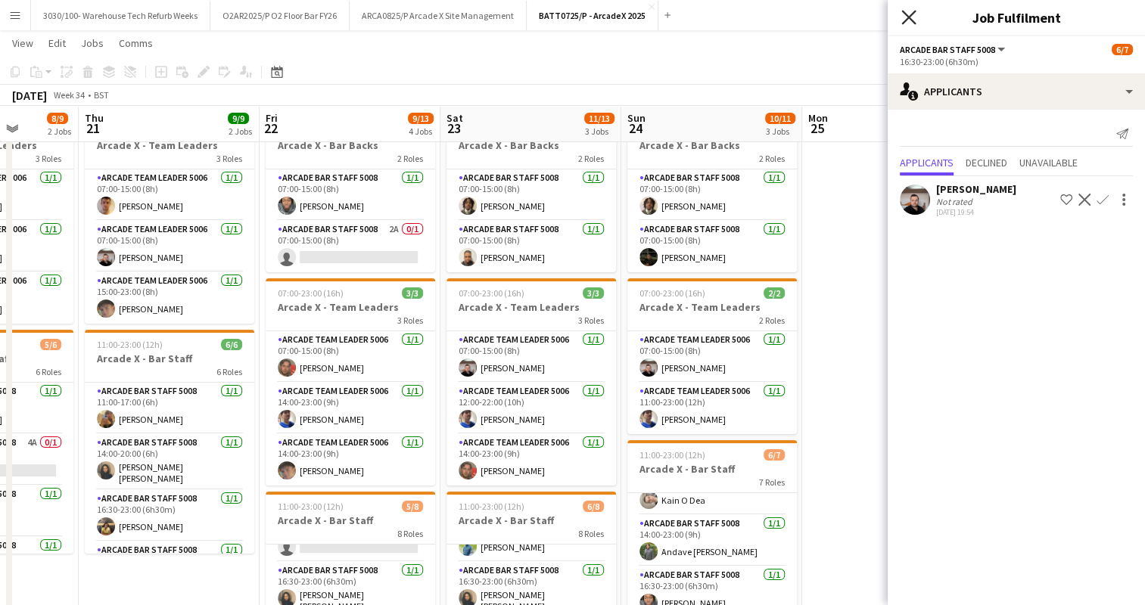
click at [906, 17] on icon at bounding box center [908, 17] width 14 height 14
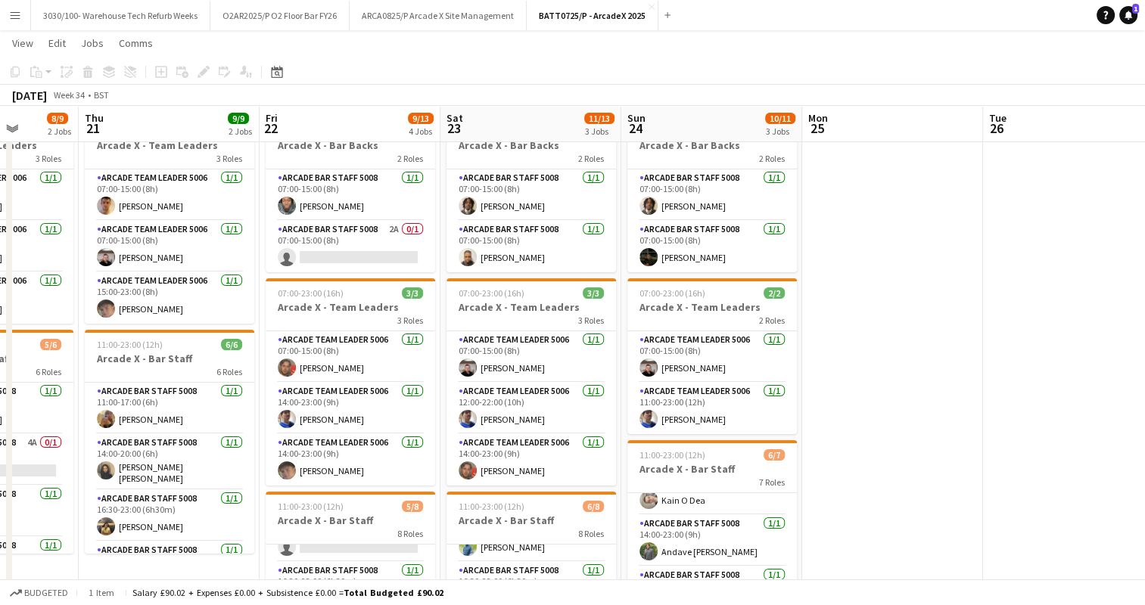
click at [906, 73] on app-toolbar "Copy Paste Paste Ctrl+V Paste with crew Ctrl+Shift+V Paste linked Job [GEOGRAPH…" at bounding box center [572, 72] width 1145 height 26
